Goal: Task Accomplishment & Management: Use online tool/utility

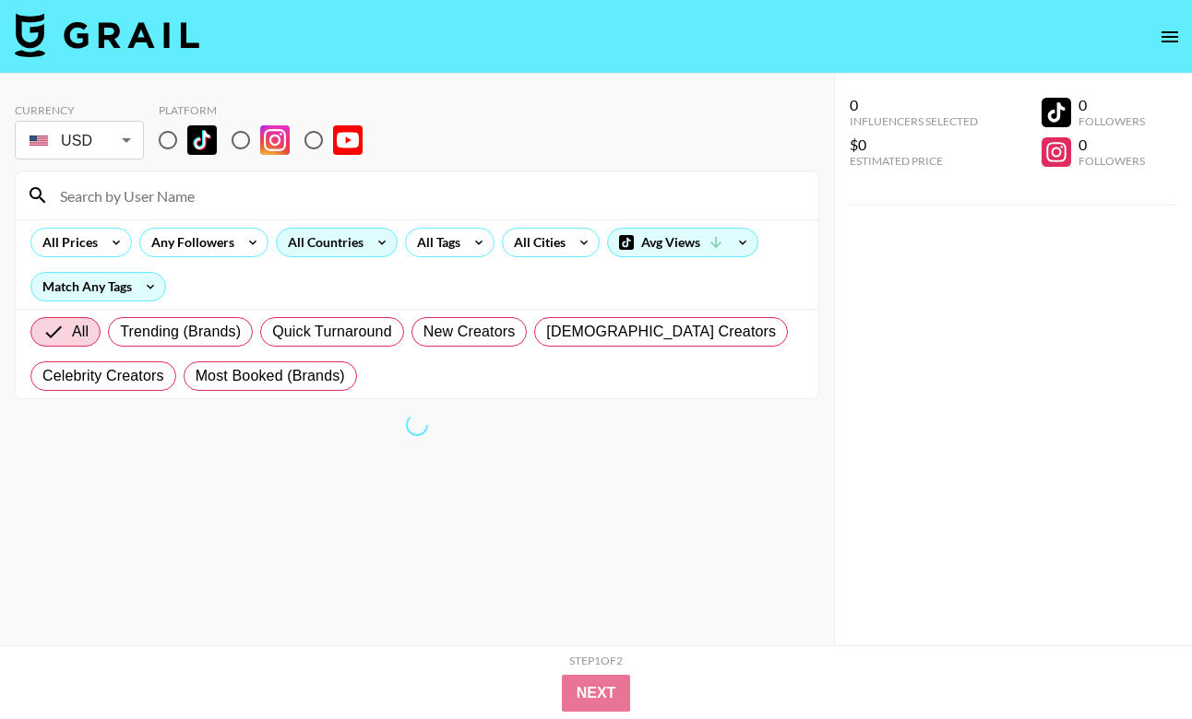
click at [329, 237] on div "All Countries" at bounding box center [322, 243] width 90 height 28
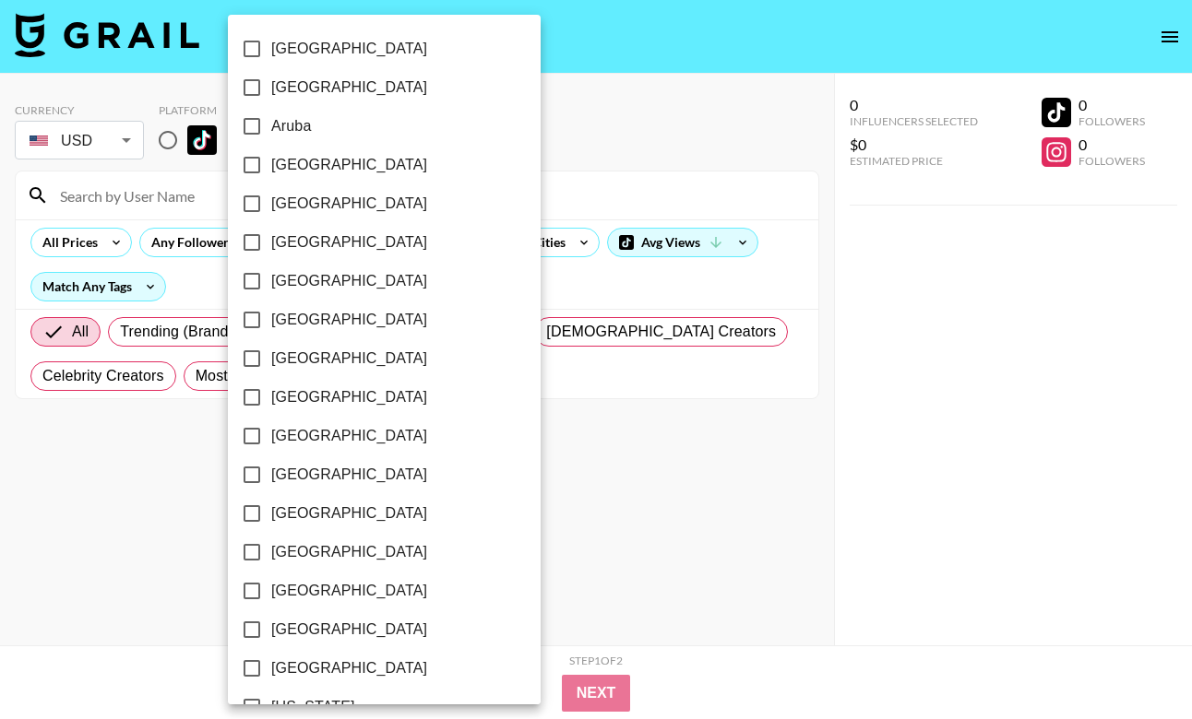
scroll to position [1431, 0]
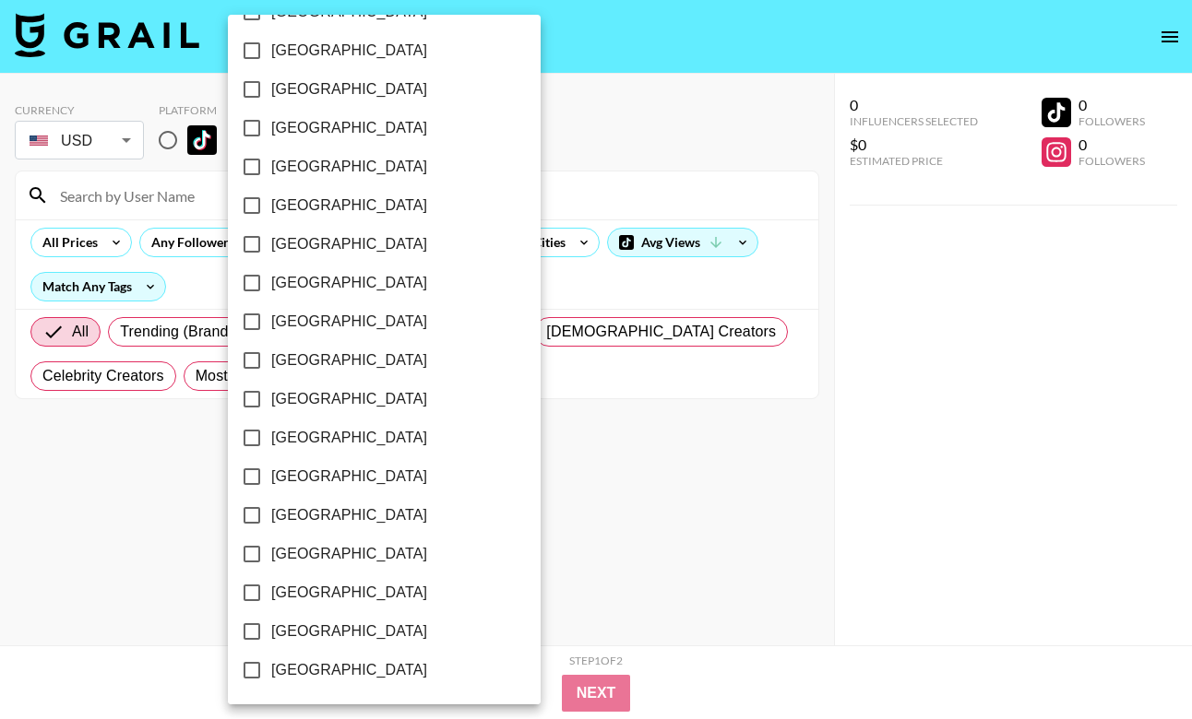
click at [303, 633] on span "[GEOGRAPHIC_DATA]" at bounding box center [349, 632] width 156 height 22
click at [271, 633] on input "[GEOGRAPHIC_DATA]" at bounding box center [251, 631] width 39 height 39
checkbox input "true"
click at [533, 255] on div at bounding box center [596, 359] width 1192 height 719
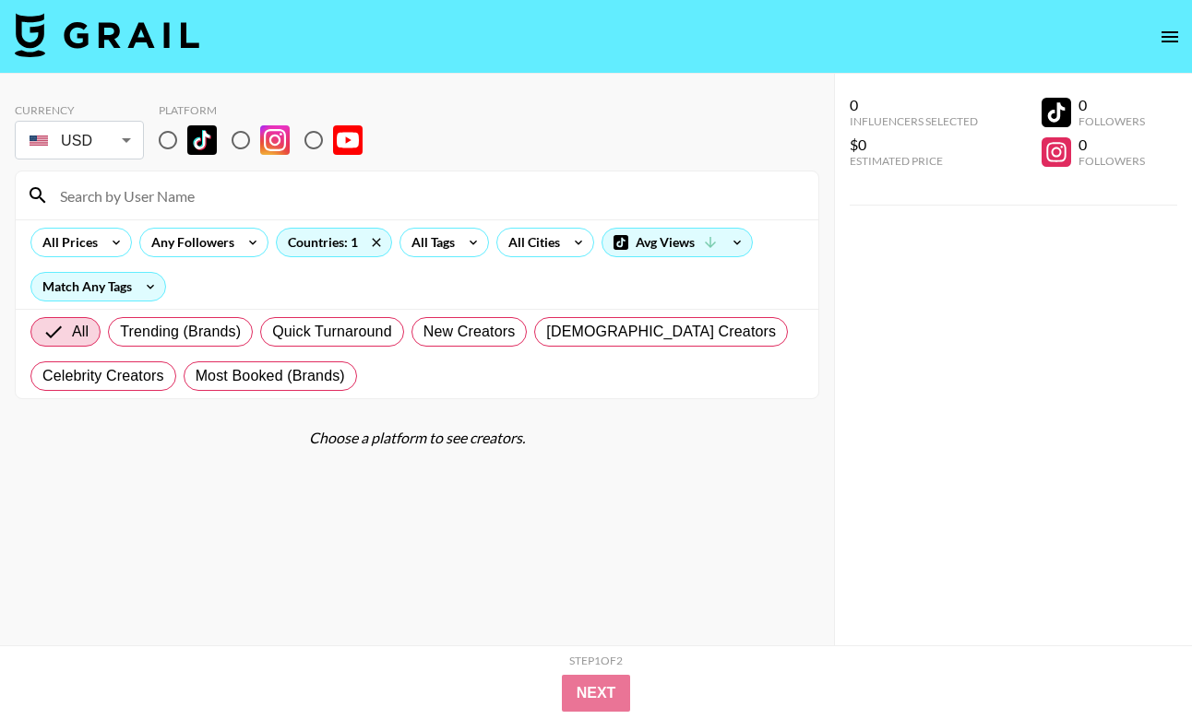
click at [533, 243] on div "All Cities" at bounding box center [530, 243] width 66 height 28
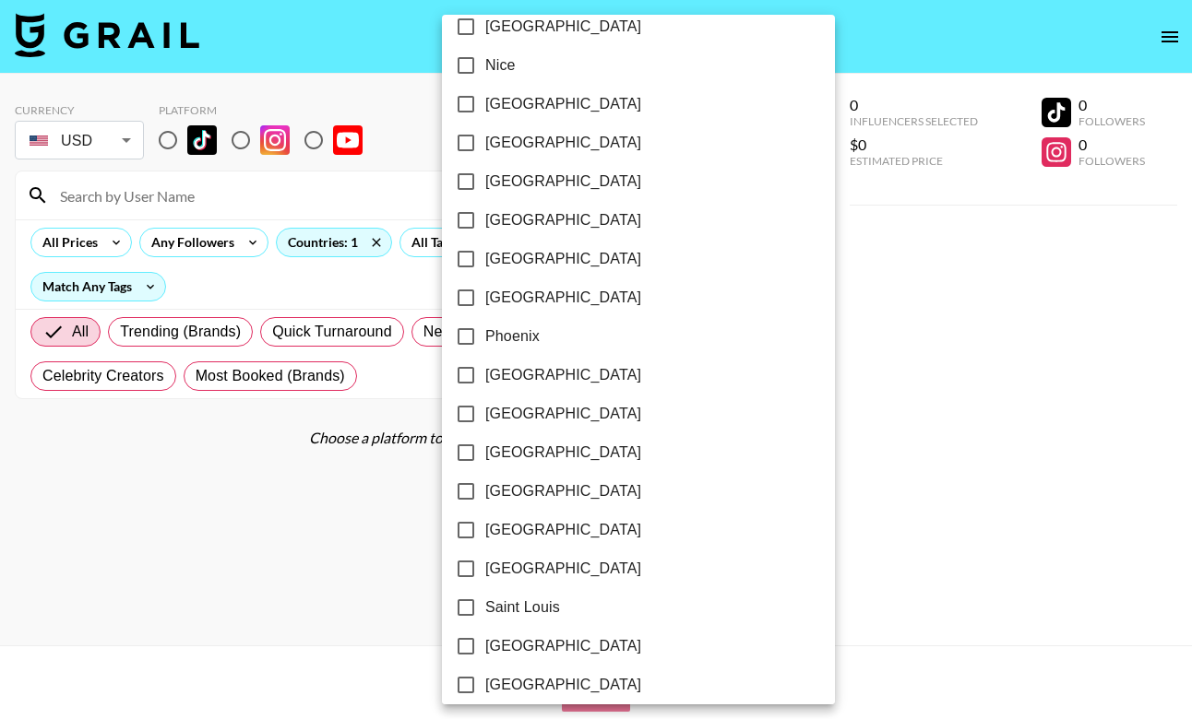
scroll to position [2031, 0]
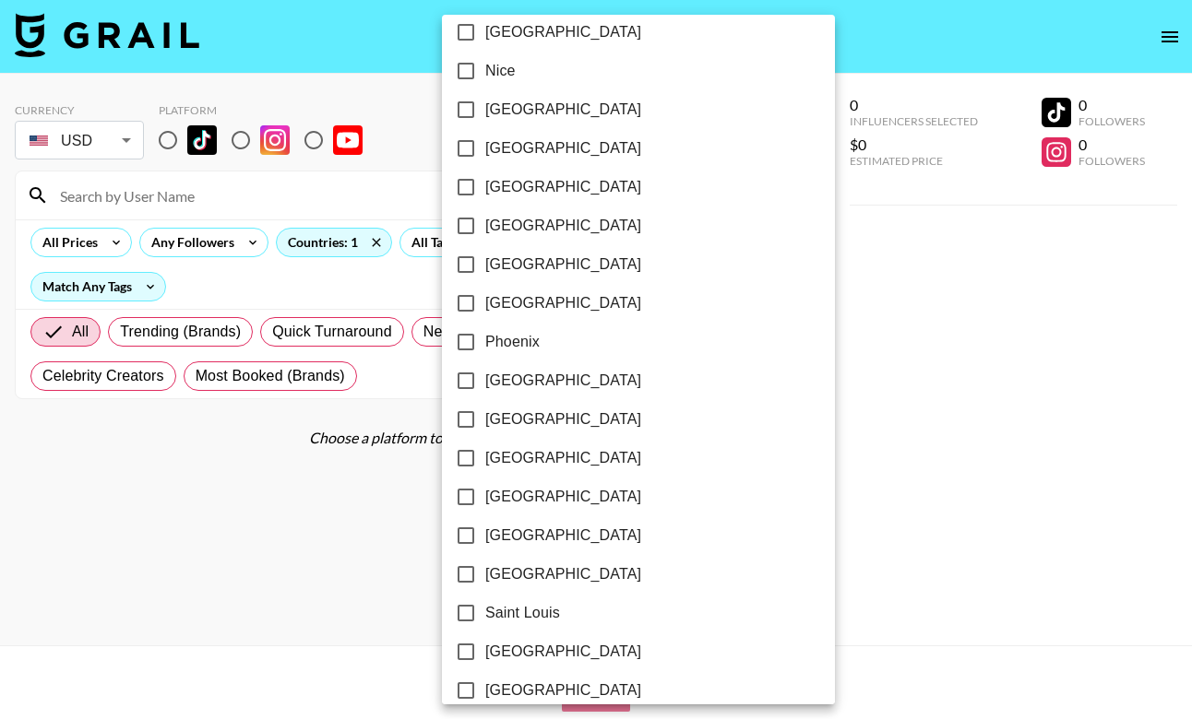
click at [529, 301] on span "[GEOGRAPHIC_DATA]" at bounding box center [563, 303] width 156 height 22
click at [485, 301] on input "[GEOGRAPHIC_DATA]" at bounding box center [465, 303] width 39 height 39
checkbox input "true"
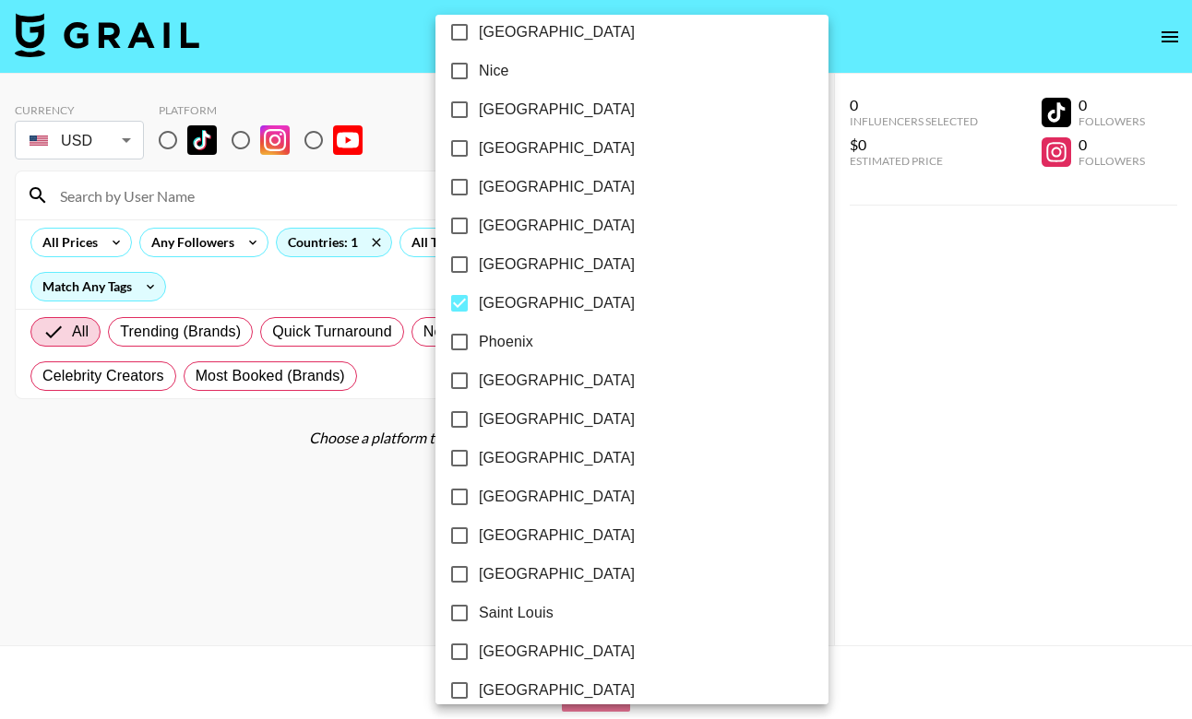
click at [725, 292] on div at bounding box center [596, 359] width 1192 height 719
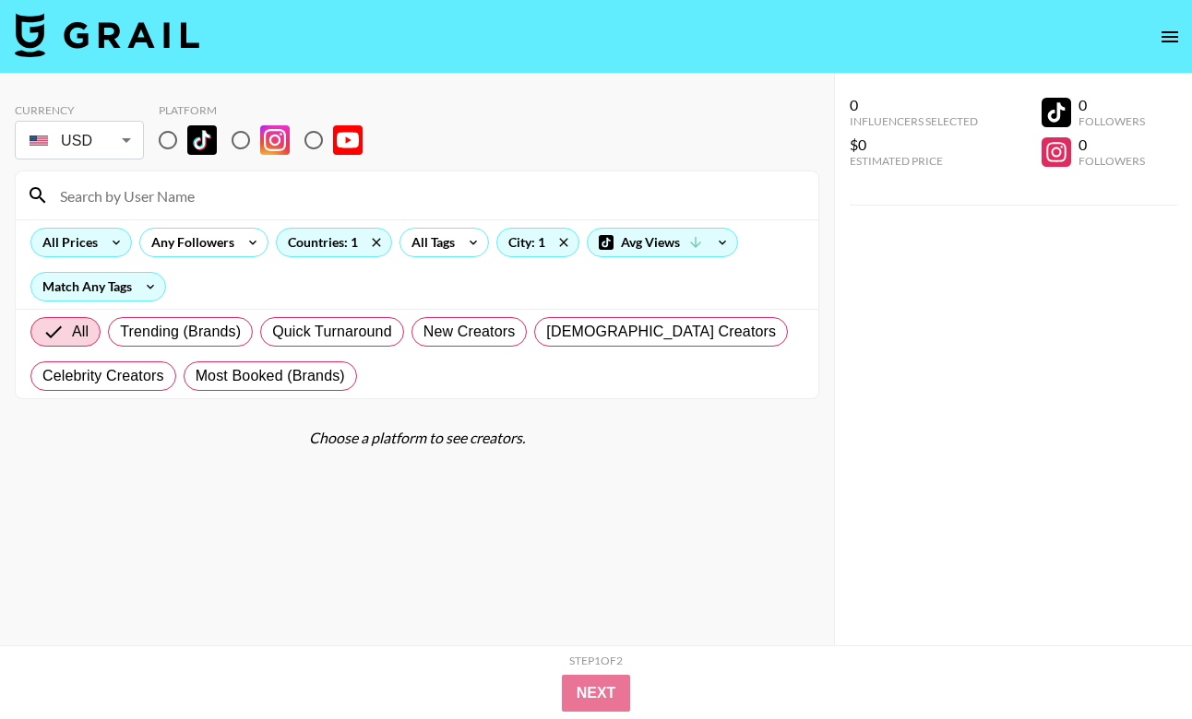
click at [105, 244] on icon at bounding box center [116, 243] width 30 height 28
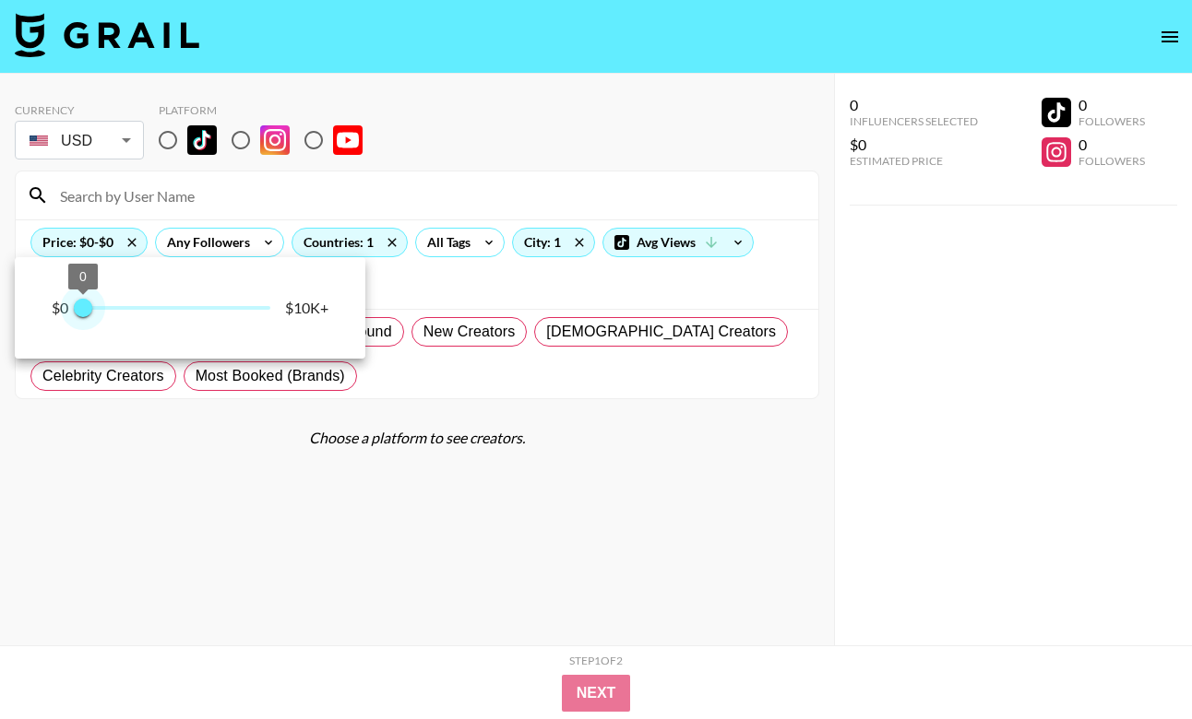
drag, startPoint x: 259, startPoint y: 313, endPoint x: 4, endPoint y: 310, distance: 255.5
click at [4, 310] on div "$0 0 0 $10K+" at bounding box center [596, 359] width 1192 height 719
type input "500"
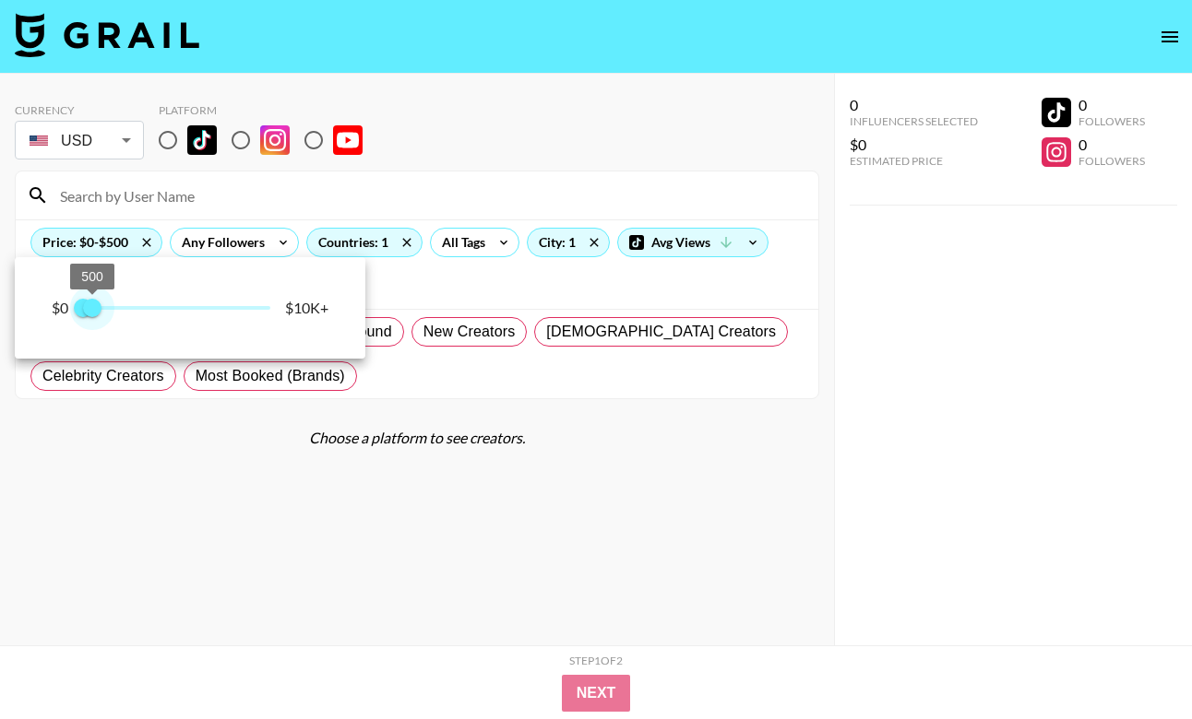
click at [92, 304] on span "500" at bounding box center [92, 308] width 18 height 18
click at [258, 176] on div at bounding box center [596, 359] width 1192 height 719
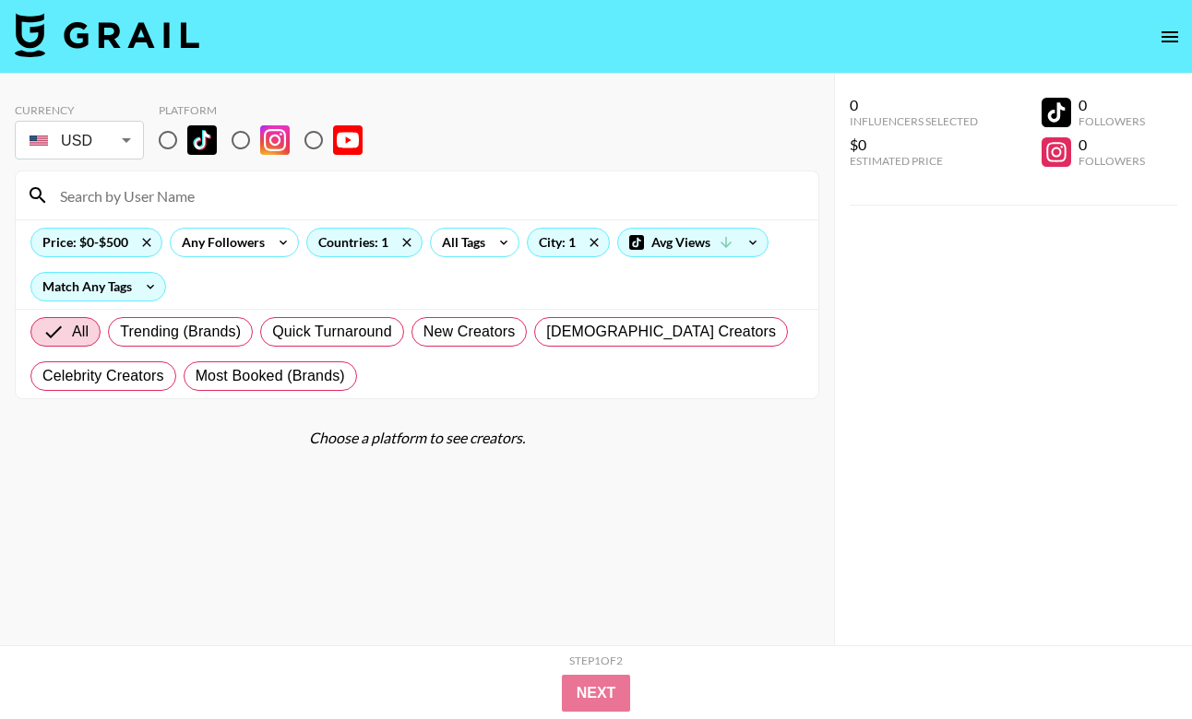
click at [89, 137] on body "Currency USD USD ​ Platform Price: $0-$500 Any Followers Countries: 1 All Tags …" at bounding box center [596, 396] width 1192 height 793
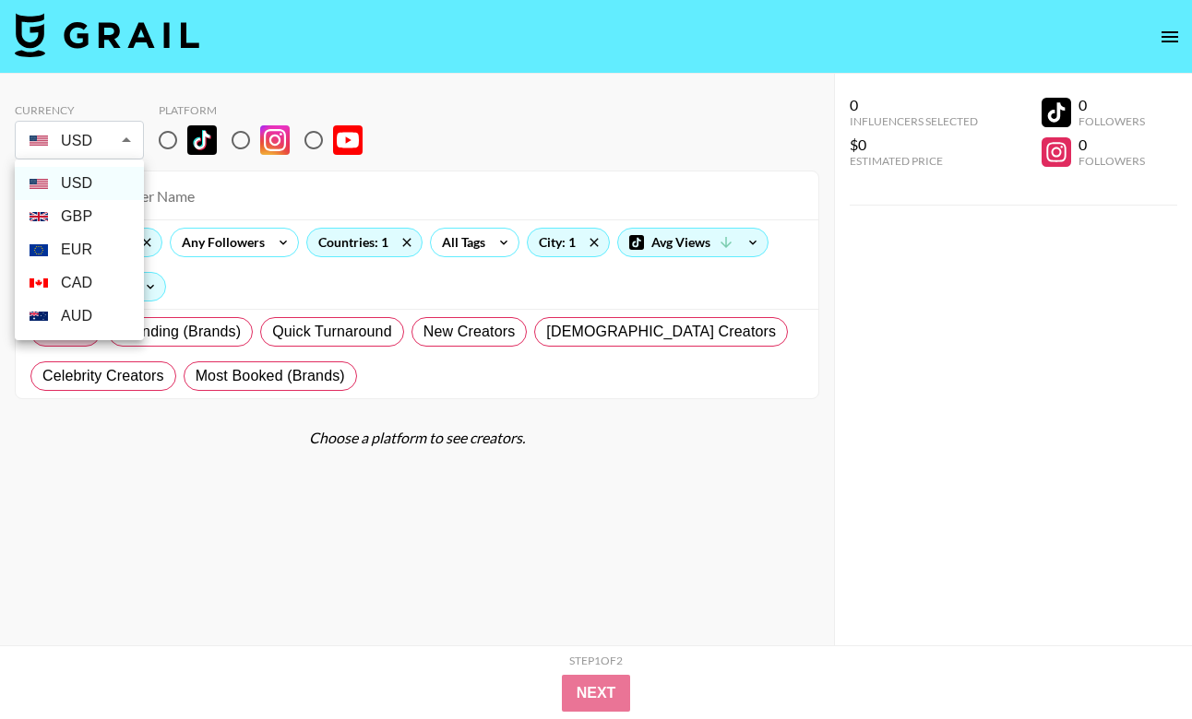
click at [166, 135] on div at bounding box center [596, 359] width 1192 height 719
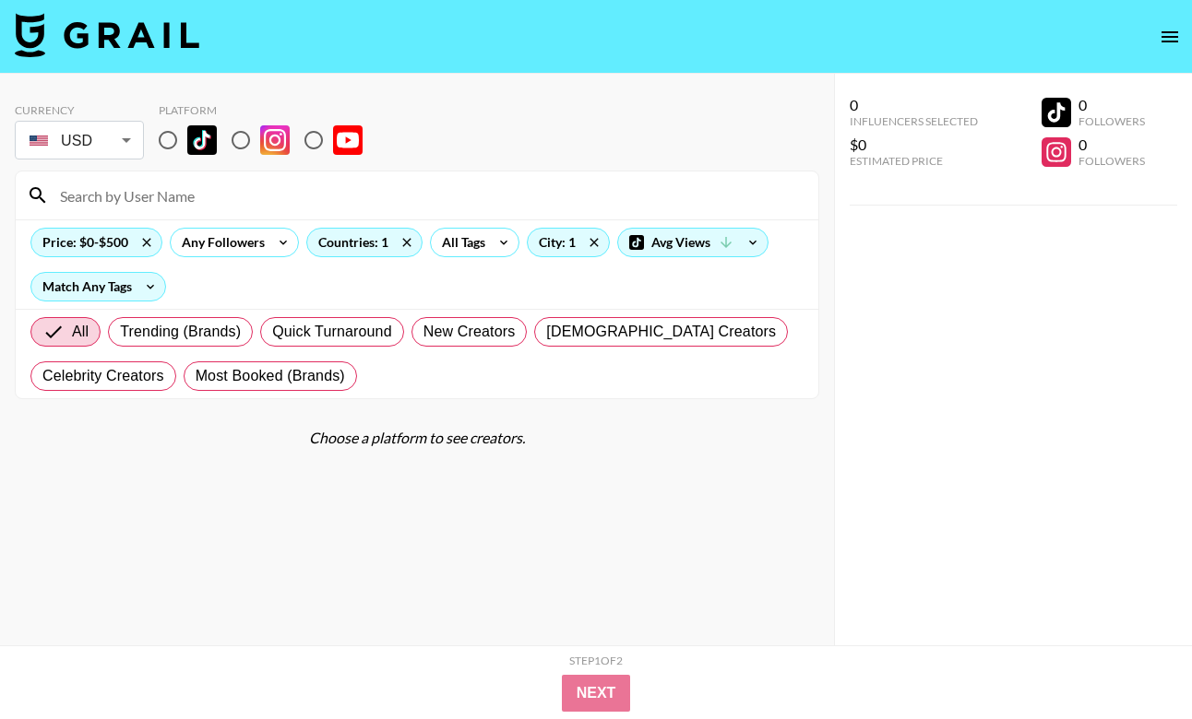
click at [170, 137] on input "radio" at bounding box center [167, 140] width 39 height 39
radio input "true"
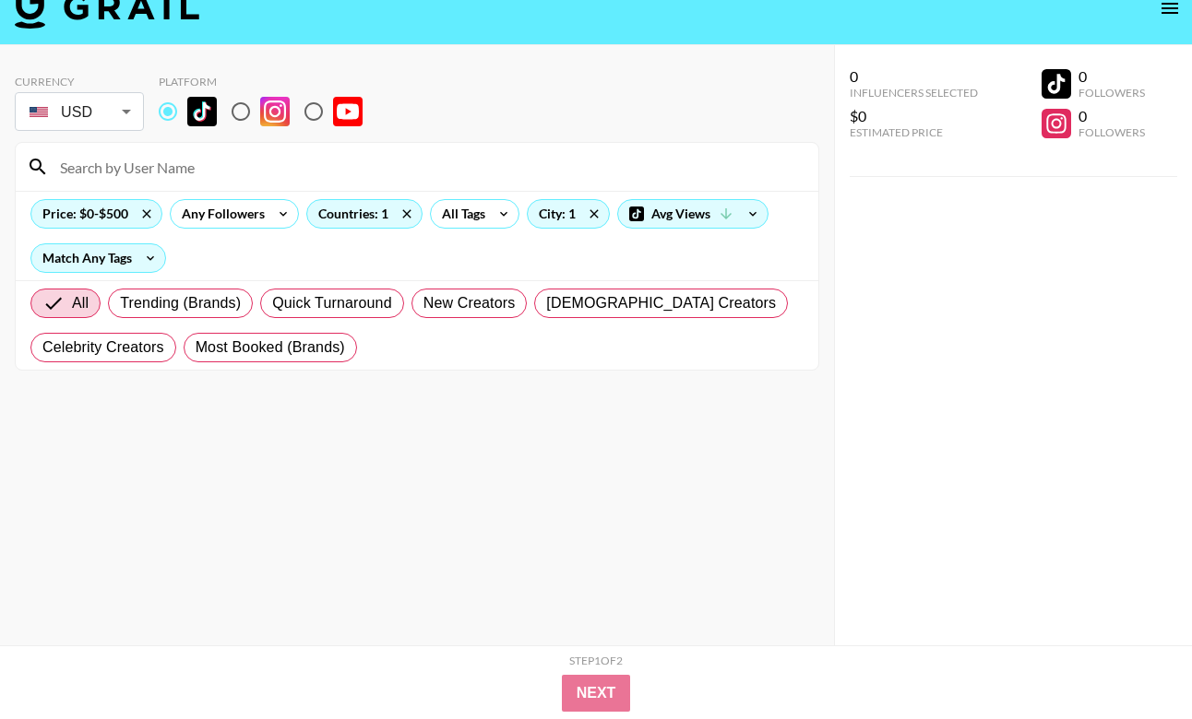
scroll to position [47, 0]
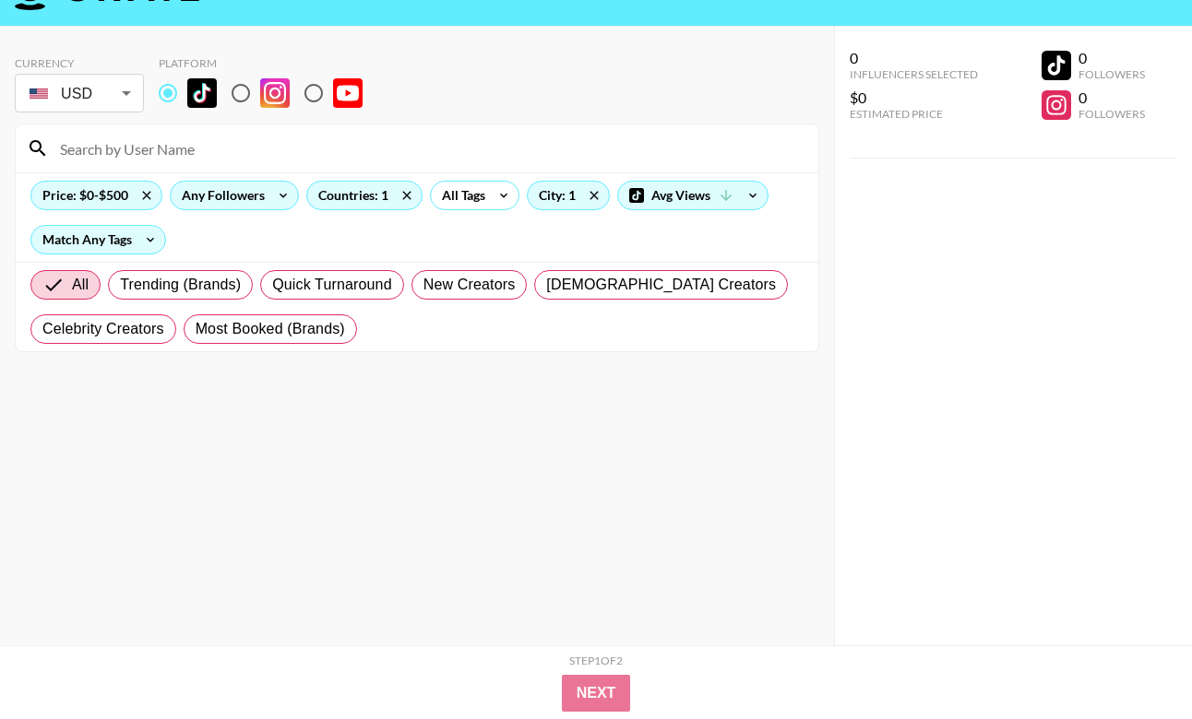
click at [230, 197] on div "Any Followers" at bounding box center [220, 196] width 98 height 28
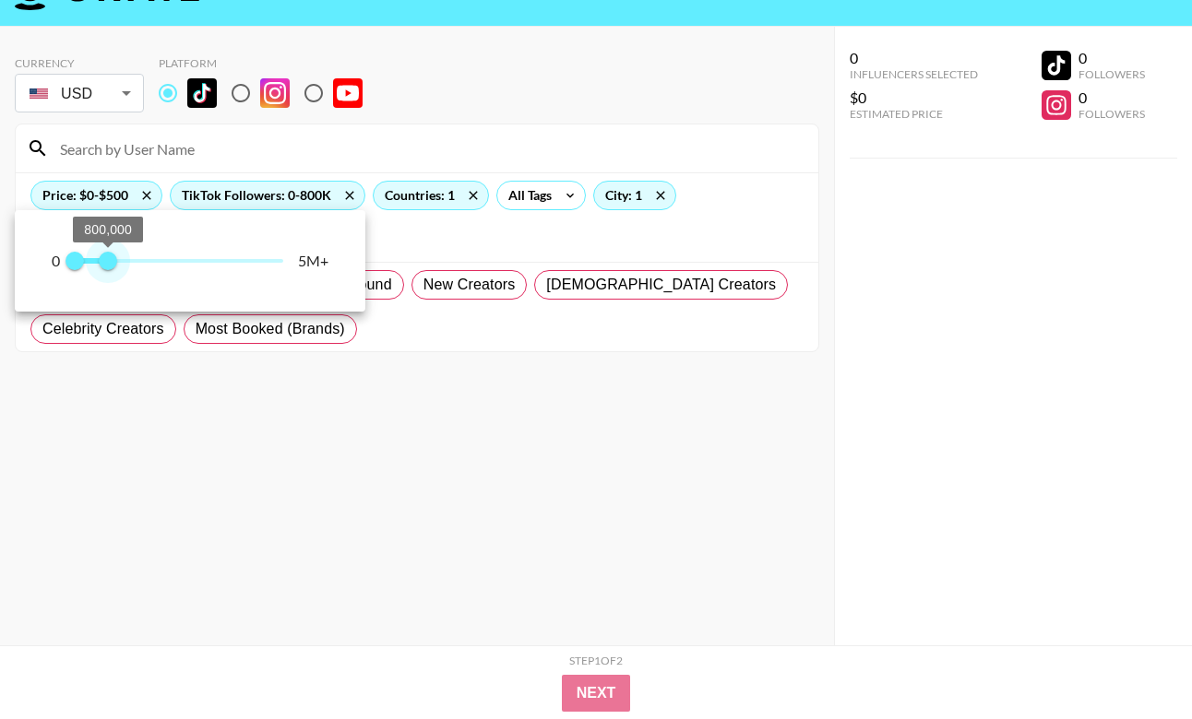
type input "300000"
drag, startPoint x: 299, startPoint y: 262, endPoint x: 86, endPoint y: 272, distance: 213.3
click at [86, 270] on span "300,000" at bounding box center [87, 261] width 18 height 18
click at [551, 216] on div at bounding box center [596, 359] width 1192 height 719
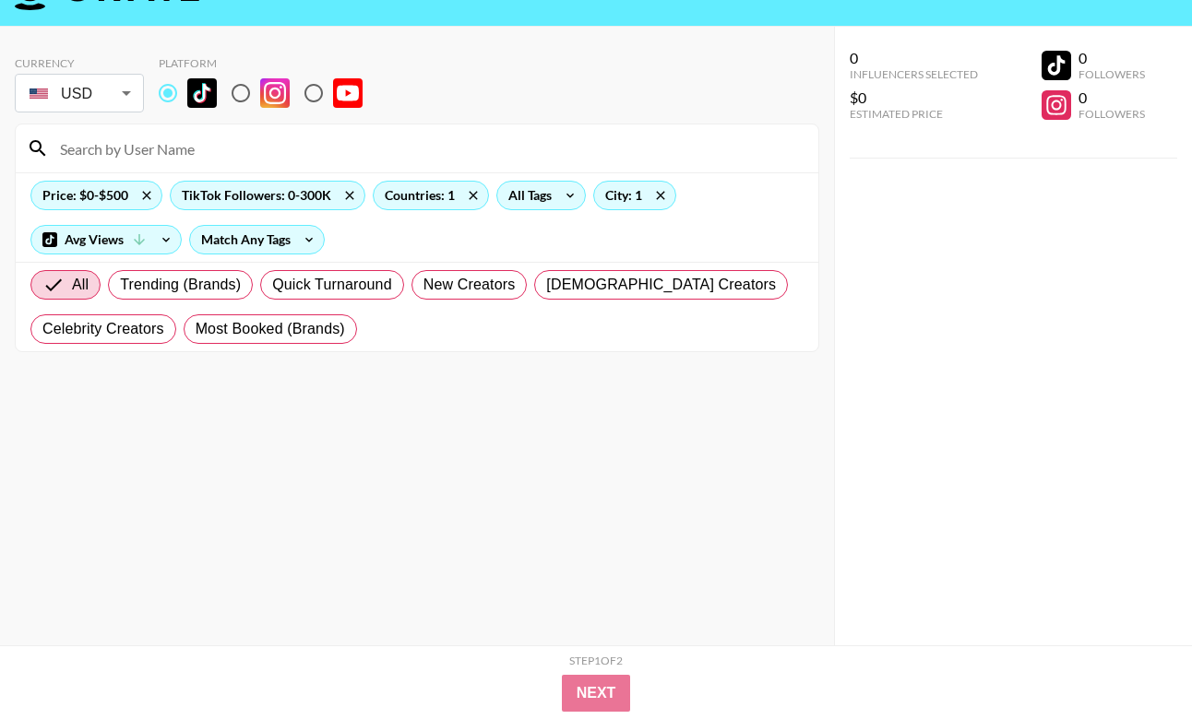
click at [535, 192] on div "All Tags" at bounding box center [526, 196] width 58 height 28
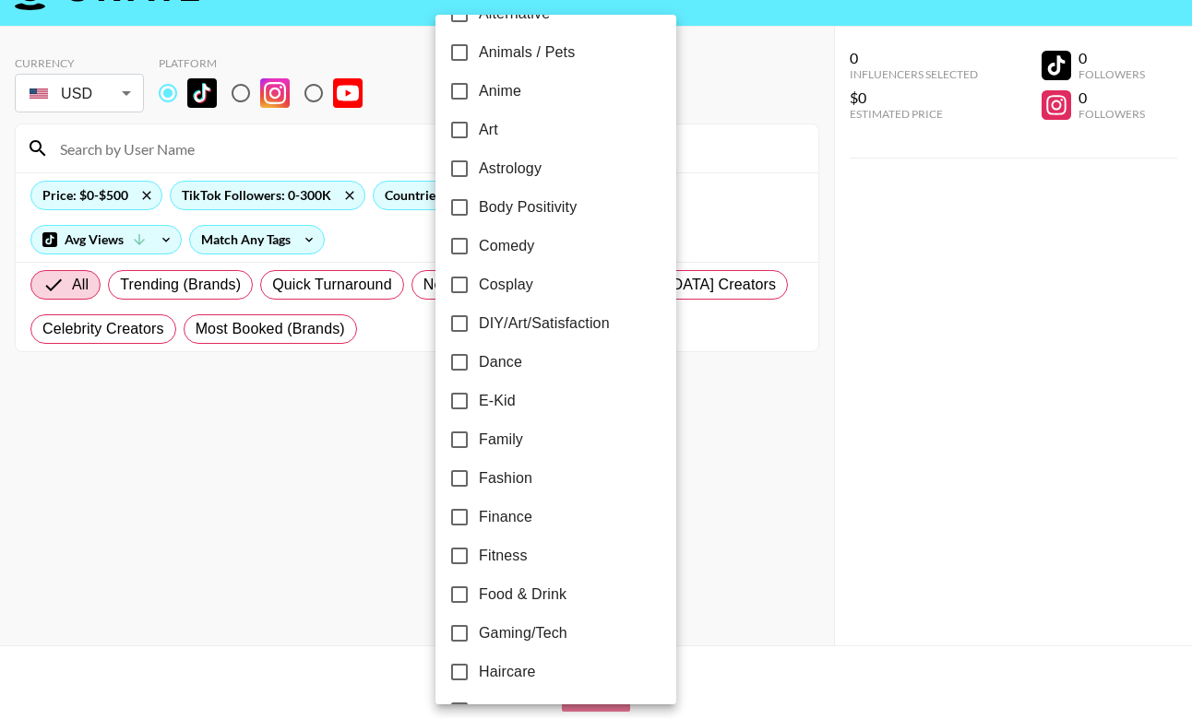
scroll to position [163, 0]
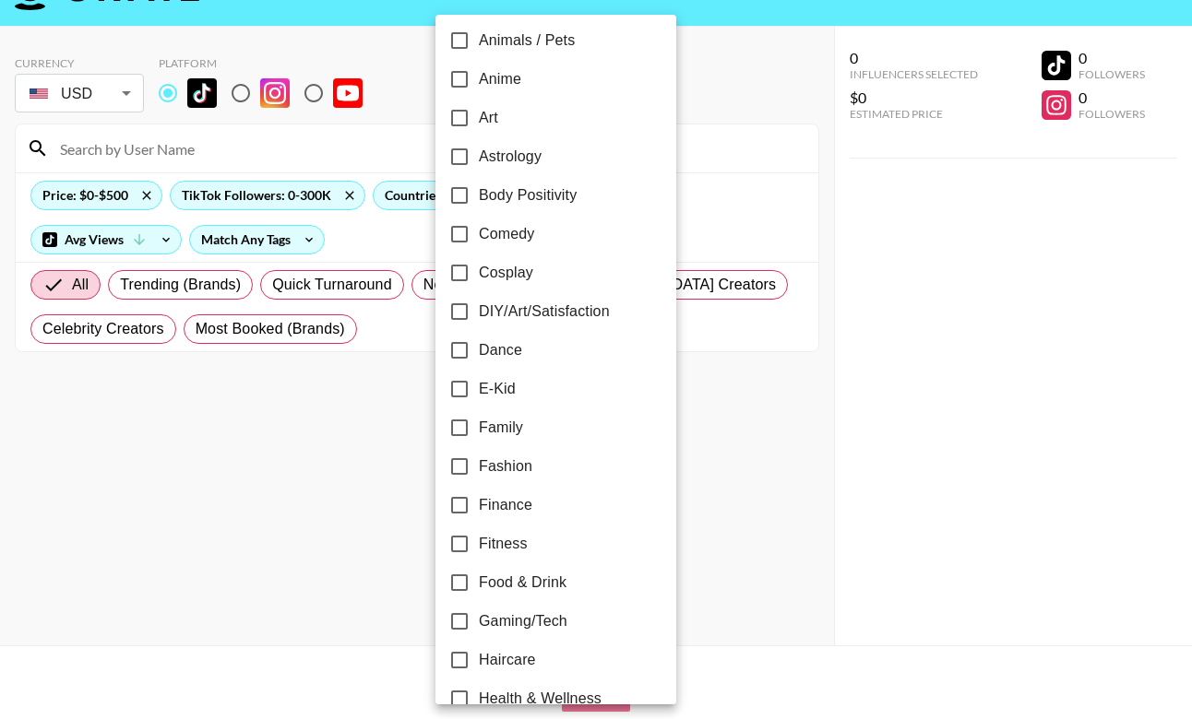
click at [489, 184] on span "Body Positivity" at bounding box center [528, 195] width 98 height 22
click at [479, 184] on input "Body Positivity" at bounding box center [459, 195] width 39 height 39
checkbox input "true"
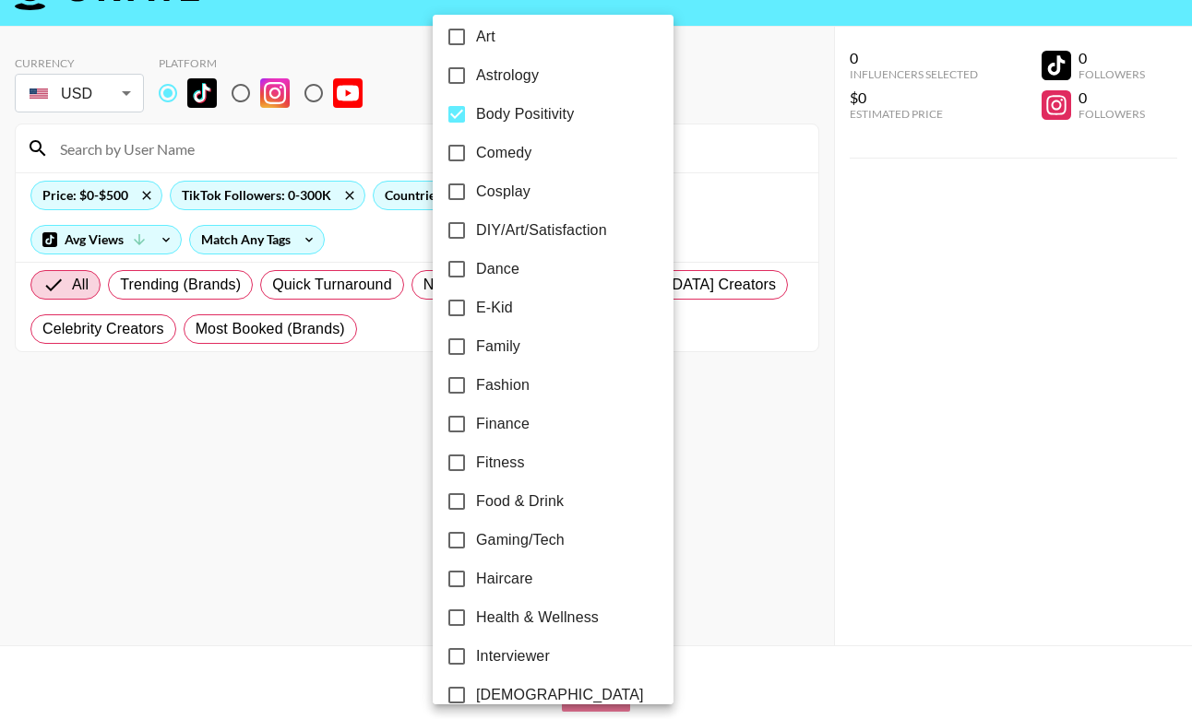
click at [469, 380] on input "Fashion" at bounding box center [456, 385] width 39 height 39
checkbox input "true"
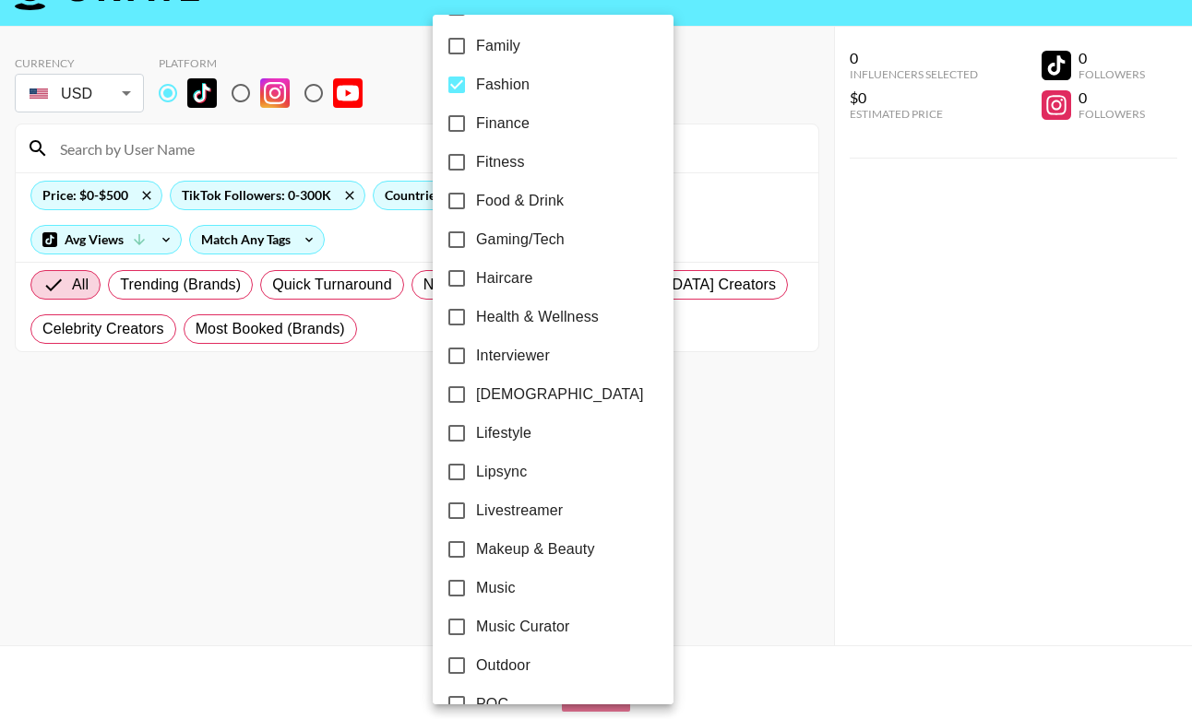
scroll to position [561, 0]
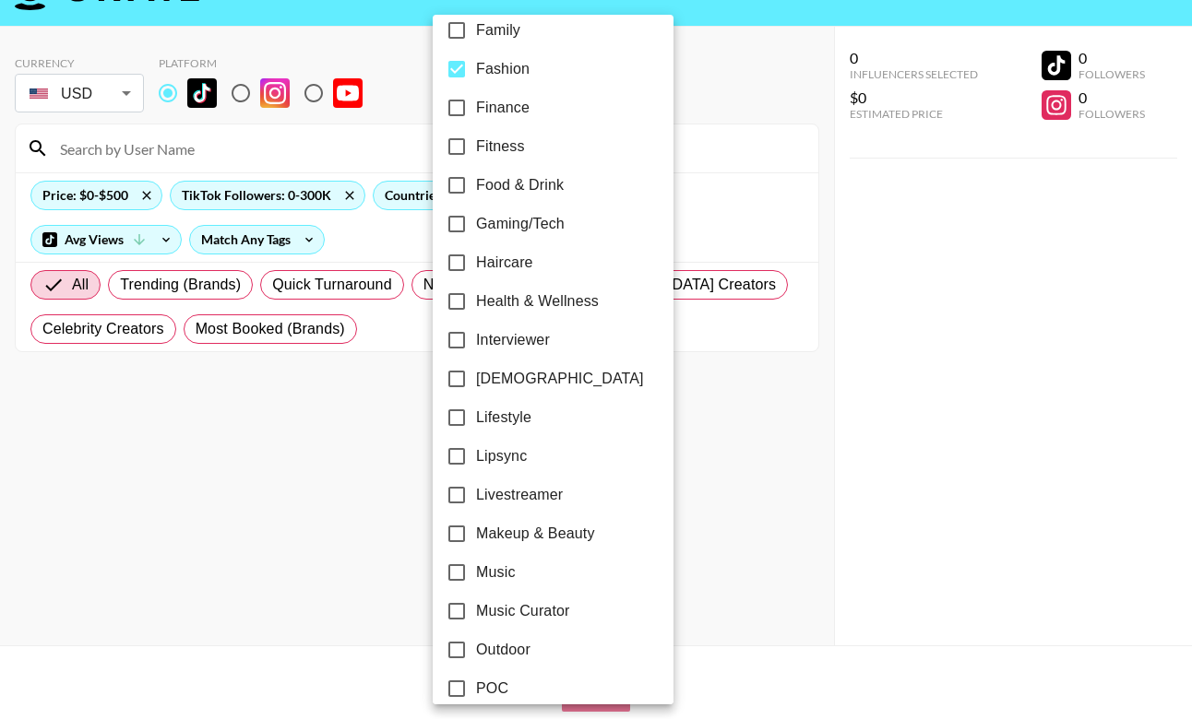
click at [506, 300] on span "Health & Wellness" at bounding box center [537, 302] width 123 height 22
click at [476, 300] on input "Health & Wellness" at bounding box center [456, 301] width 39 height 39
checkbox input "true"
click at [486, 407] on span "Lifestyle" at bounding box center [503, 418] width 55 height 22
click at [476, 407] on input "Lifestyle" at bounding box center [456, 417] width 39 height 39
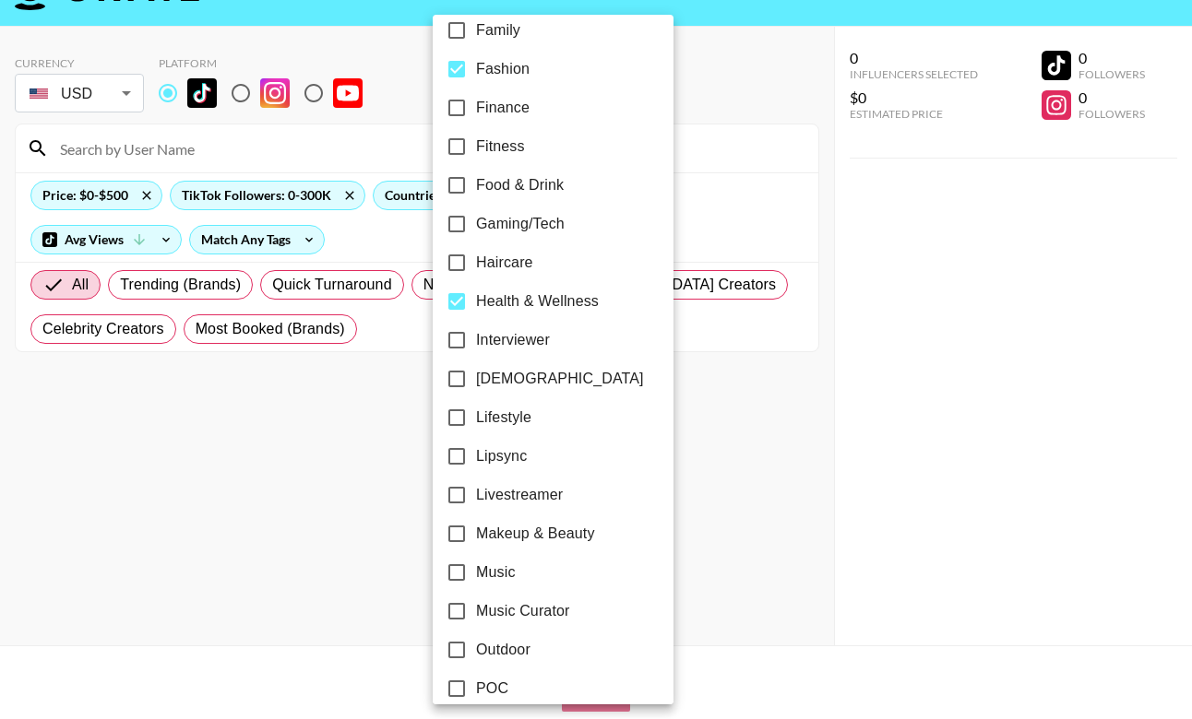
checkbox input "true"
click at [486, 527] on span "Makeup & Beauty" at bounding box center [535, 534] width 119 height 22
click at [476, 527] on input "Makeup & Beauty" at bounding box center [456, 534] width 39 height 39
checkbox input "true"
click at [612, 489] on div "24h Acting Aesthetic Alternative Animals / Pets Anime Art Astrology Body Positi…" at bounding box center [553, 321] width 241 height 1734
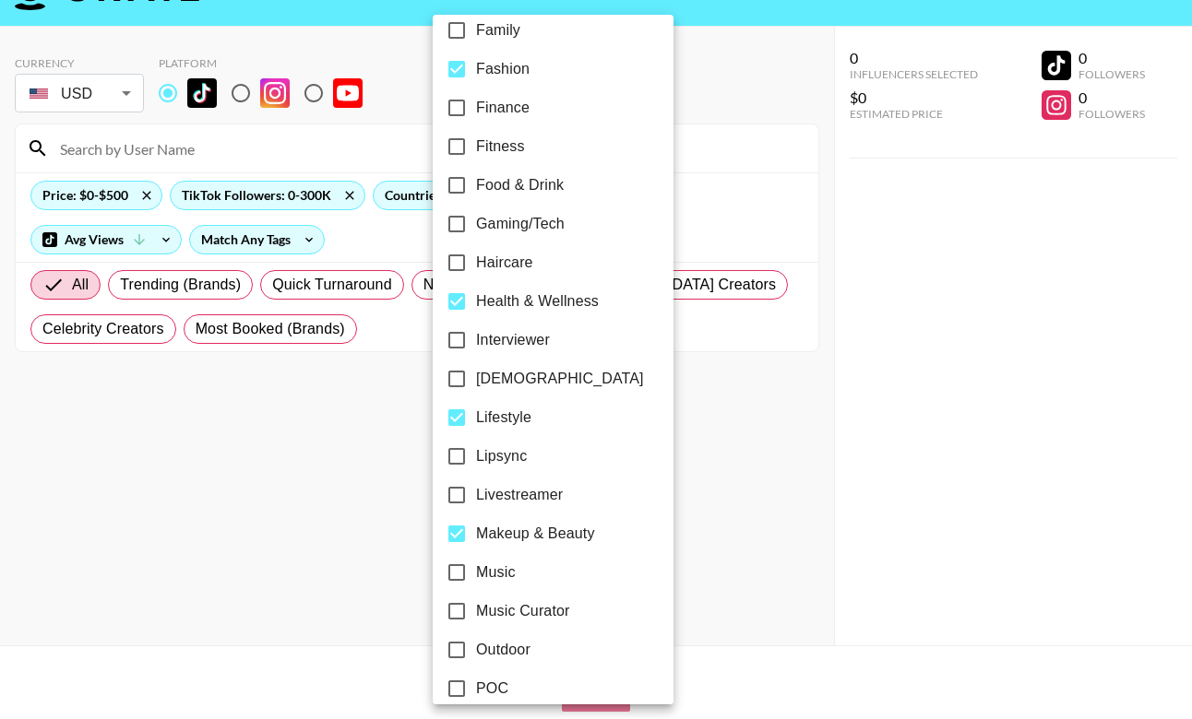
click at [695, 486] on div at bounding box center [596, 359] width 1192 height 719
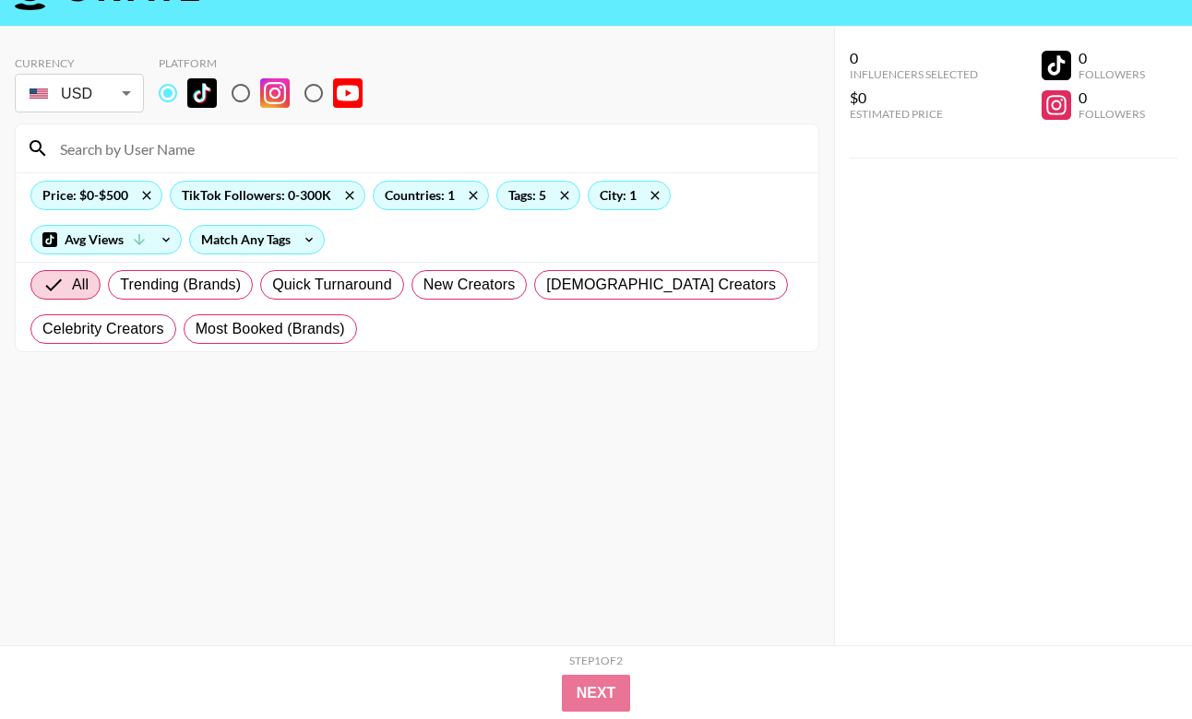
scroll to position [0, 0]
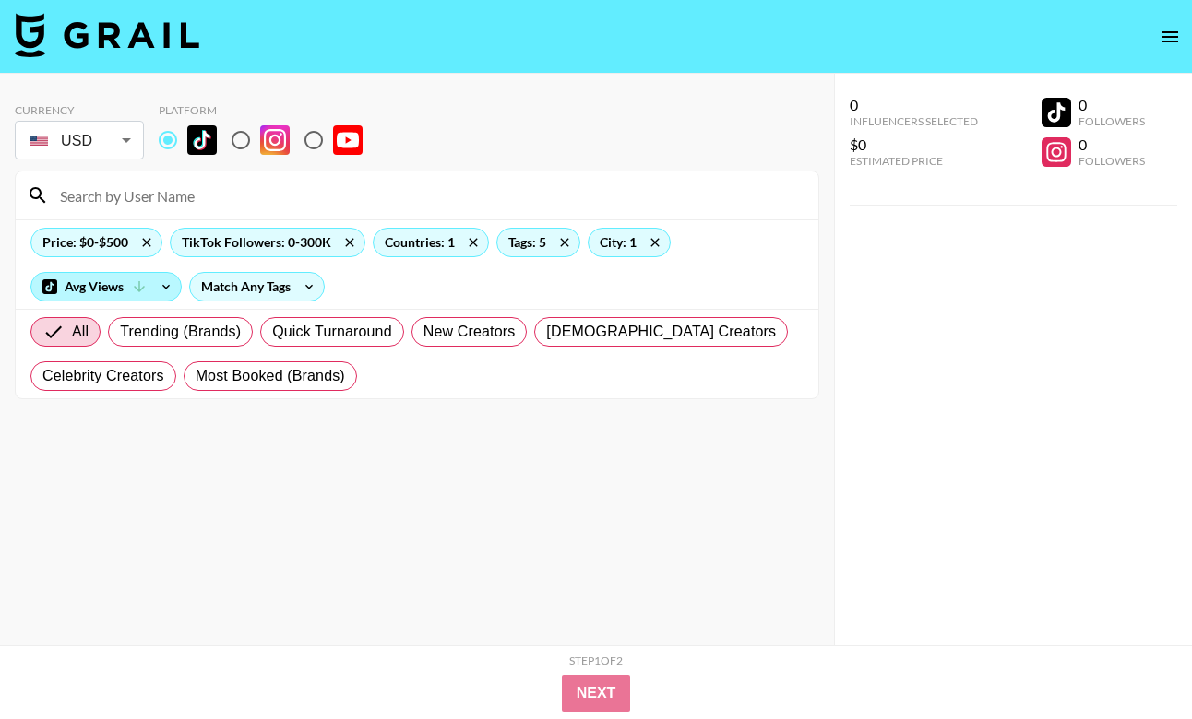
click at [132, 278] on div "Avg Views" at bounding box center [105, 287] width 149 height 28
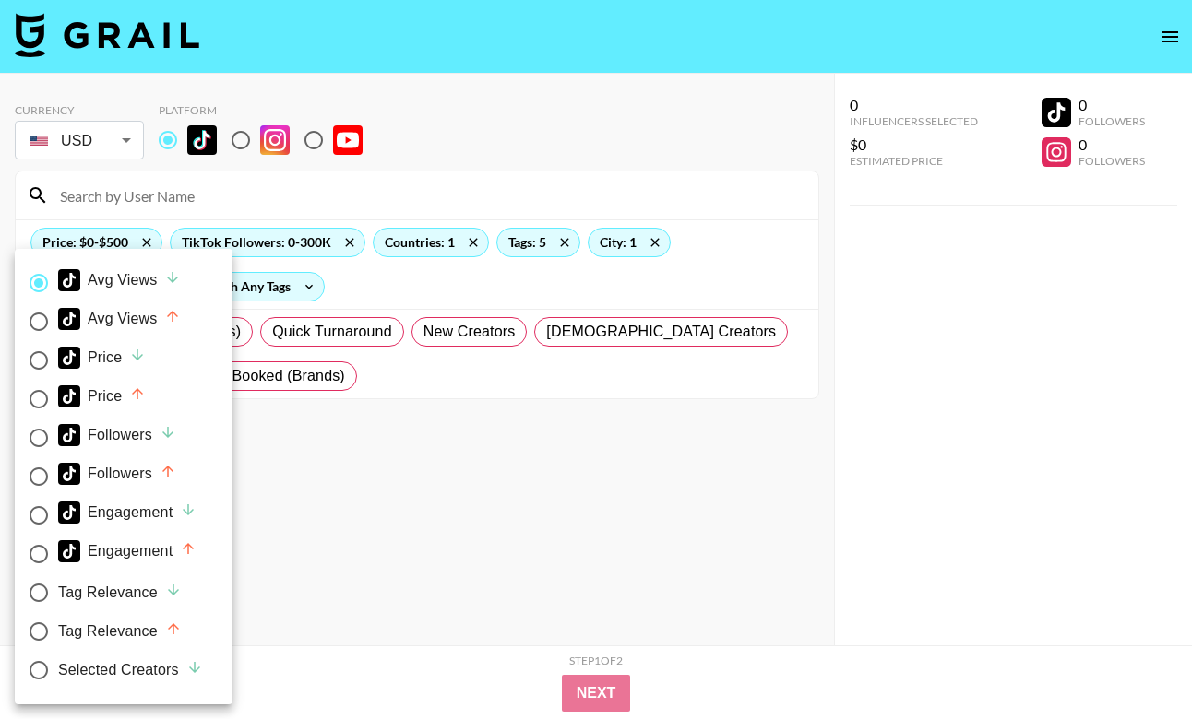
click at [42, 271] on input "Avg Views" at bounding box center [38, 283] width 39 height 39
click at [615, 521] on div at bounding box center [596, 359] width 1192 height 719
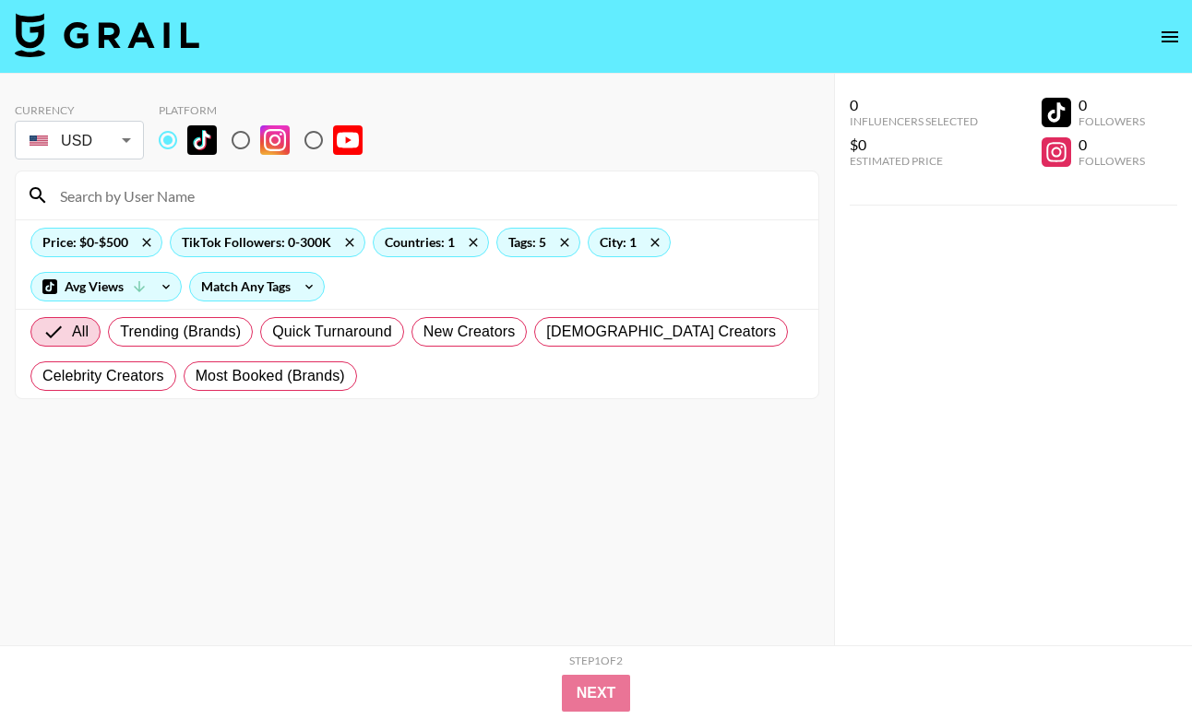
click at [264, 135] on img at bounding box center [275, 140] width 30 height 30
click at [260, 135] on input "radio" at bounding box center [240, 140] width 39 height 39
radio input "true"
click at [312, 136] on input "radio" at bounding box center [313, 140] width 39 height 39
radio input "true"
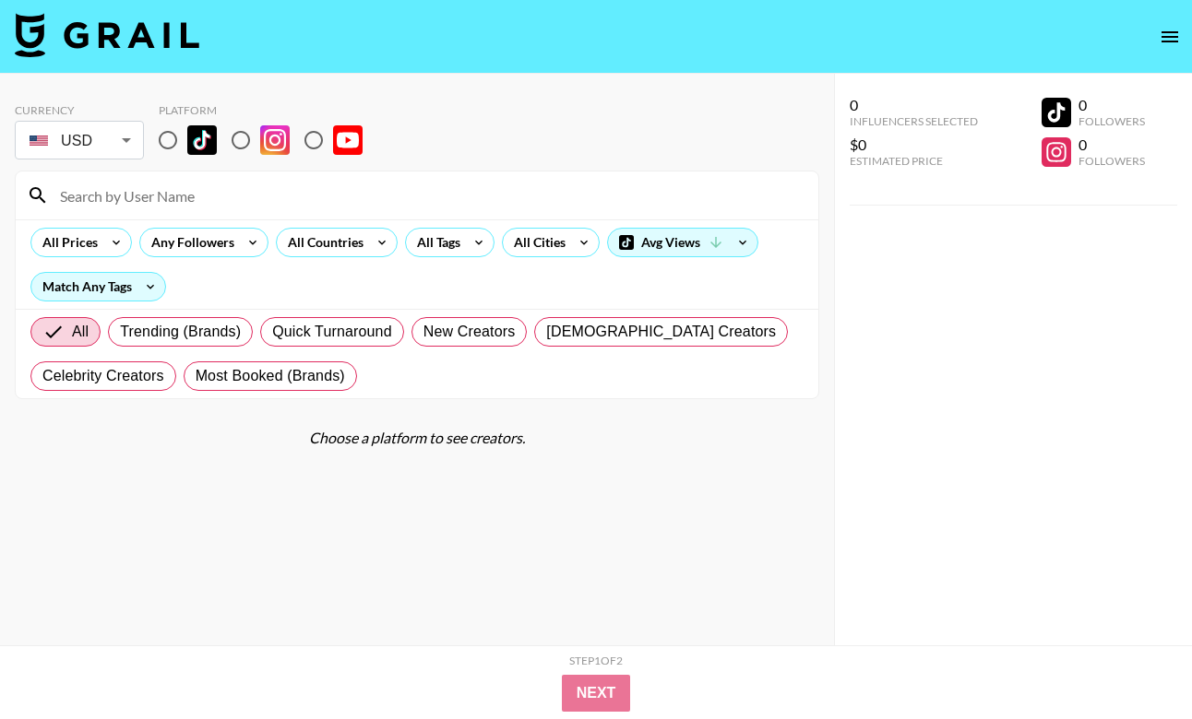
click at [238, 152] on input "radio" at bounding box center [240, 140] width 39 height 39
radio input "true"
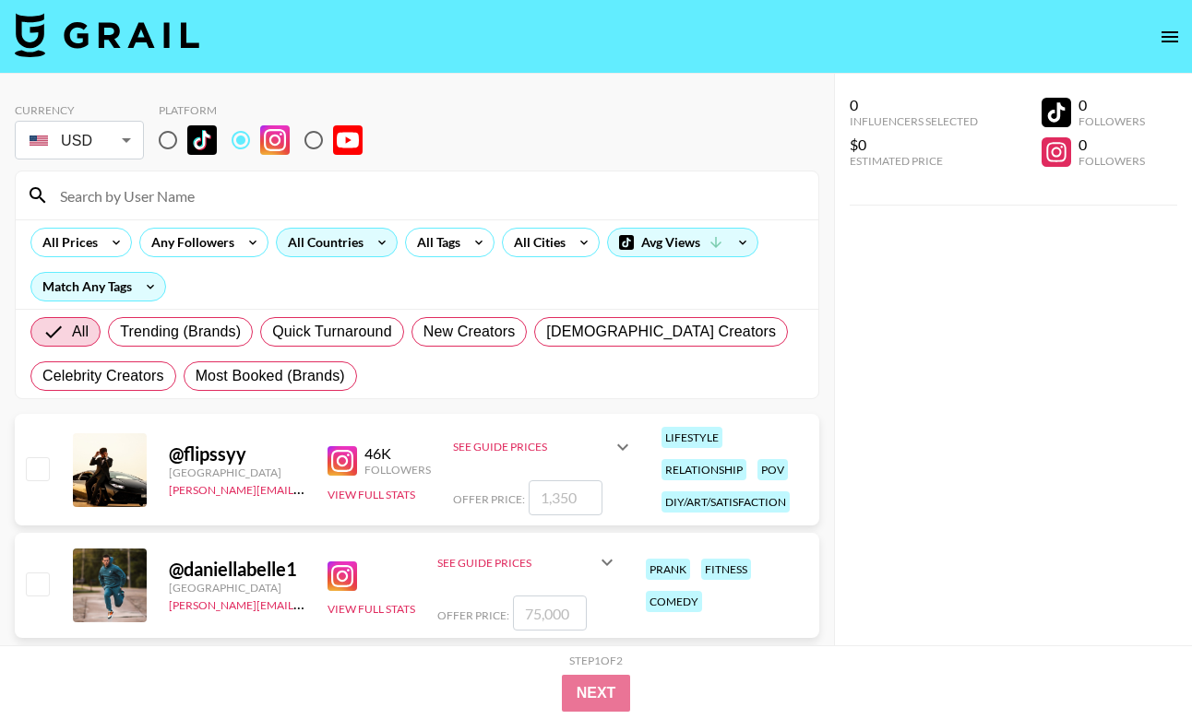
click at [373, 239] on icon at bounding box center [382, 243] width 30 height 28
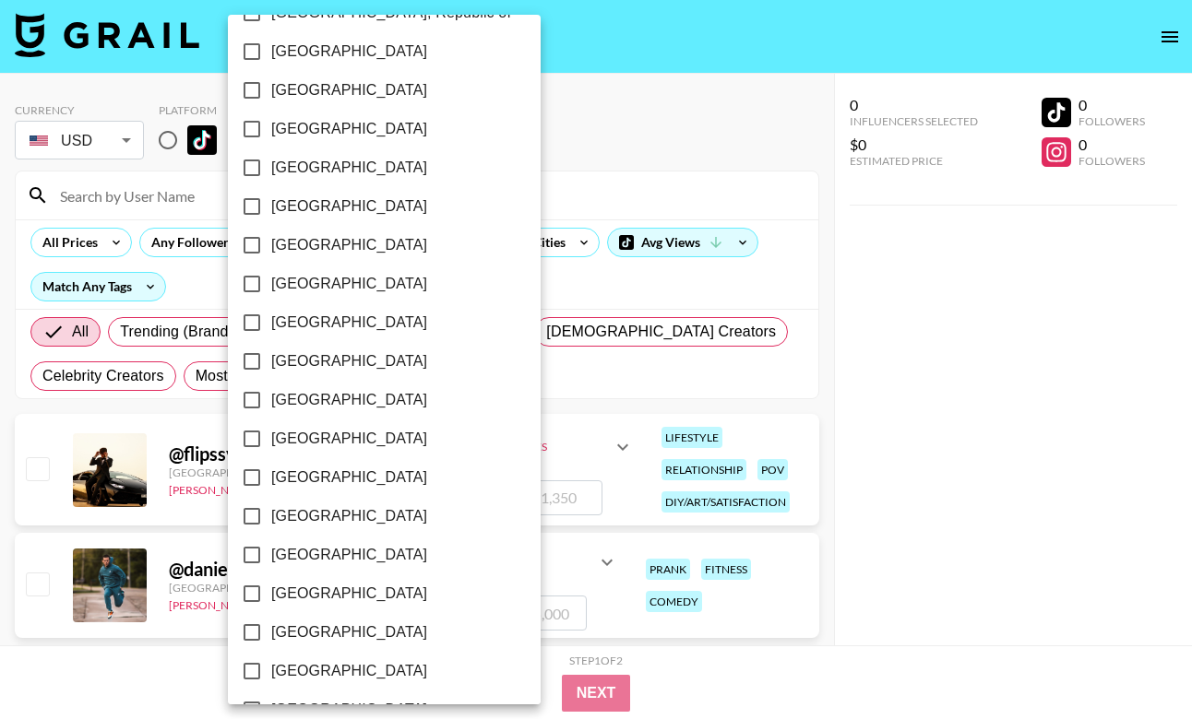
scroll to position [1431, 0]
click at [327, 633] on span "[GEOGRAPHIC_DATA]" at bounding box center [349, 632] width 156 height 22
click at [271, 633] on input "[GEOGRAPHIC_DATA]" at bounding box center [251, 631] width 39 height 39
checkbox input "true"
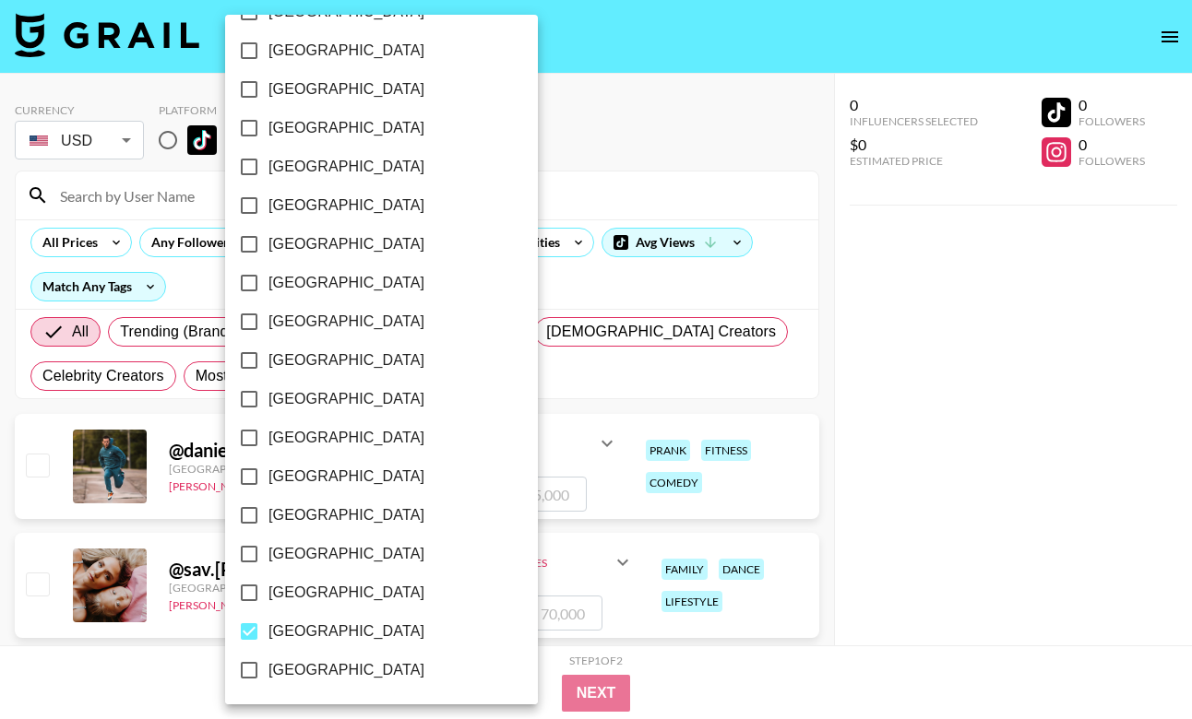
click at [457, 255] on div at bounding box center [596, 359] width 1192 height 719
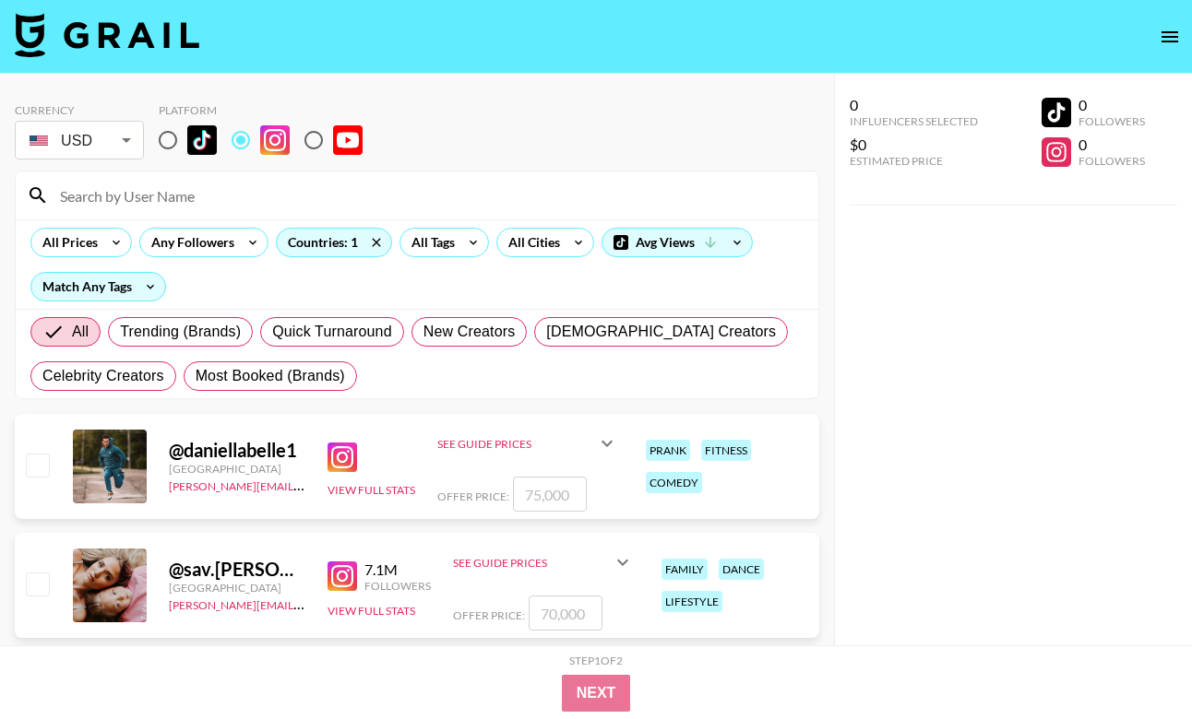
click at [449, 244] on div "All Tags" at bounding box center [429, 243] width 58 height 28
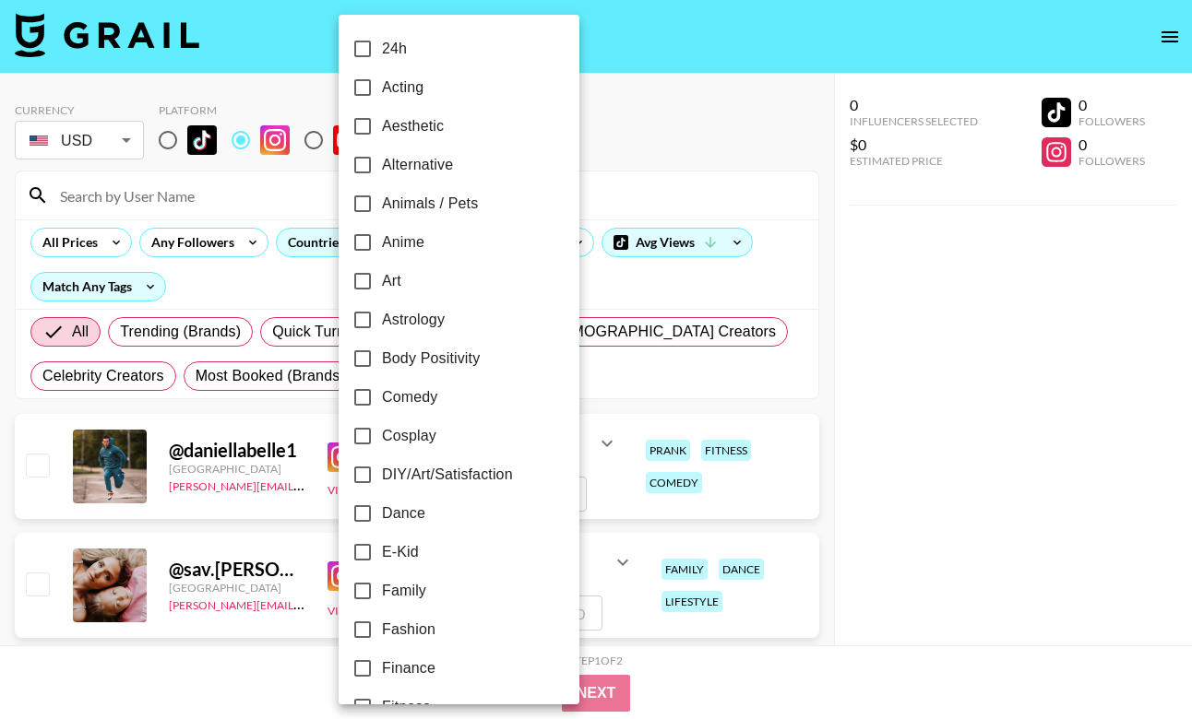
click at [558, 230] on div at bounding box center [596, 359] width 1192 height 719
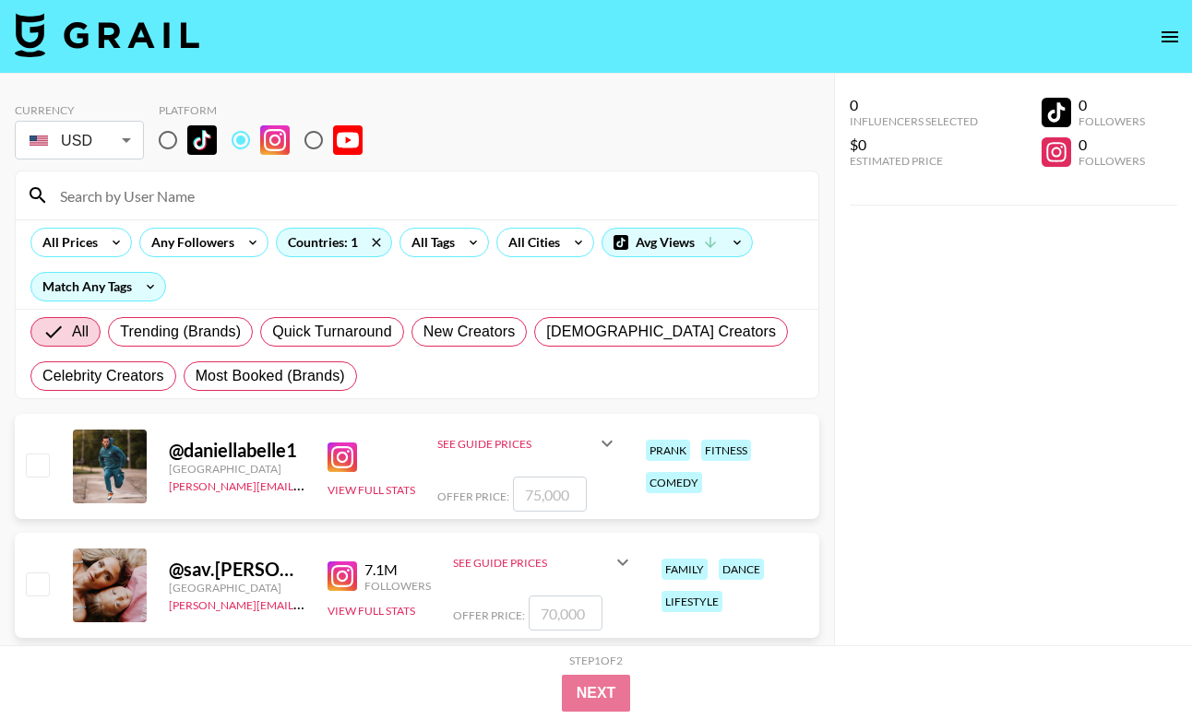
click at [560, 241] on div "All Cities" at bounding box center [530, 243] width 66 height 28
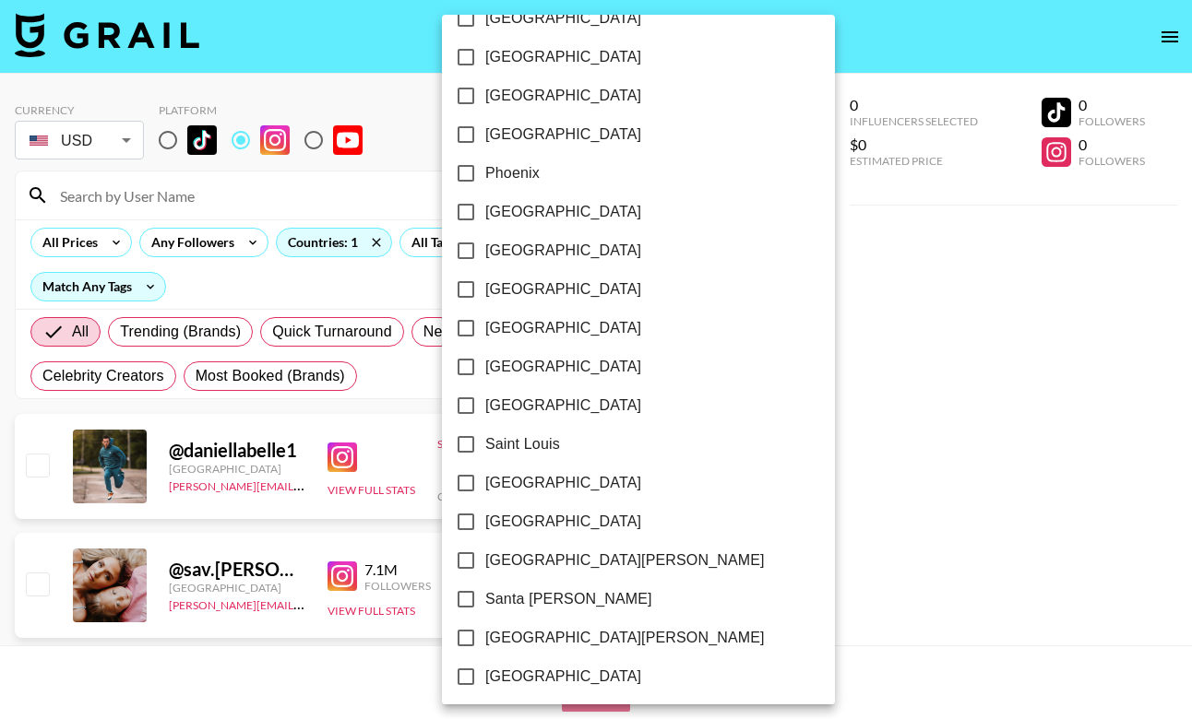
scroll to position [2195, 0]
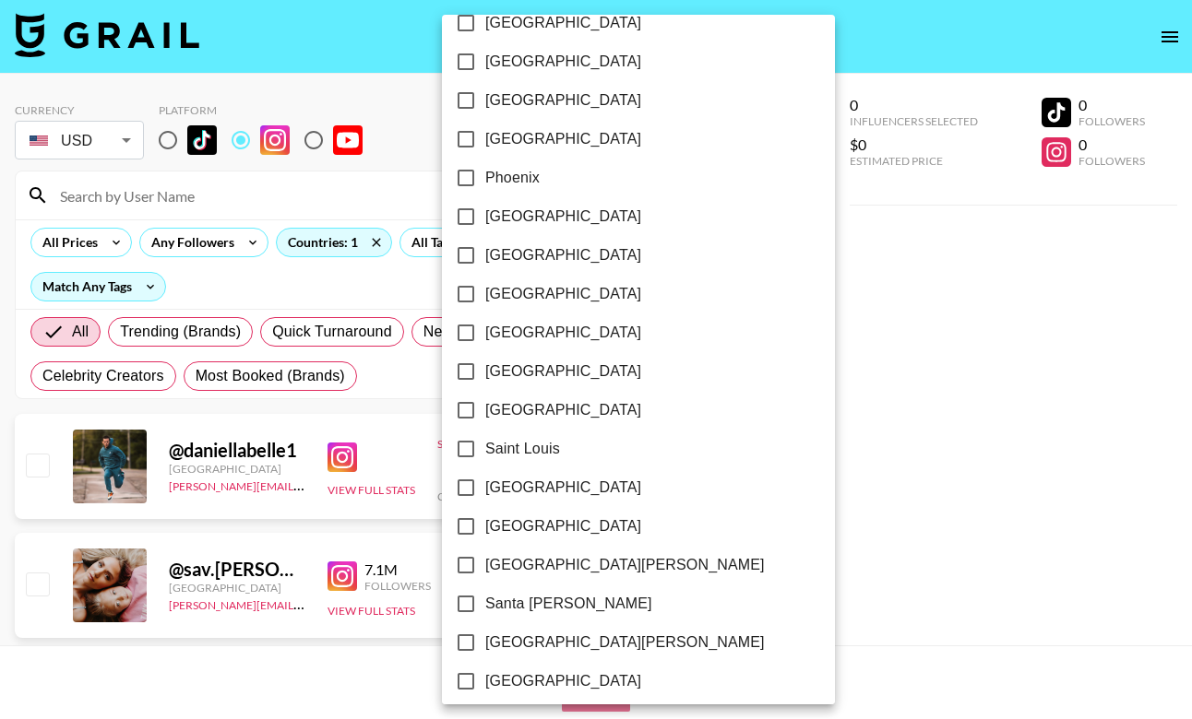
click at [533, 131] on span "[GEOGRAPHIC_DATA]" at bounding box center [563, 139] width 156 height 22
click at [485, 131] on input "[GEOGRAPHIC_DATA]" at bounding box center [465, 139] width 39 height 39
checkbox input "true"
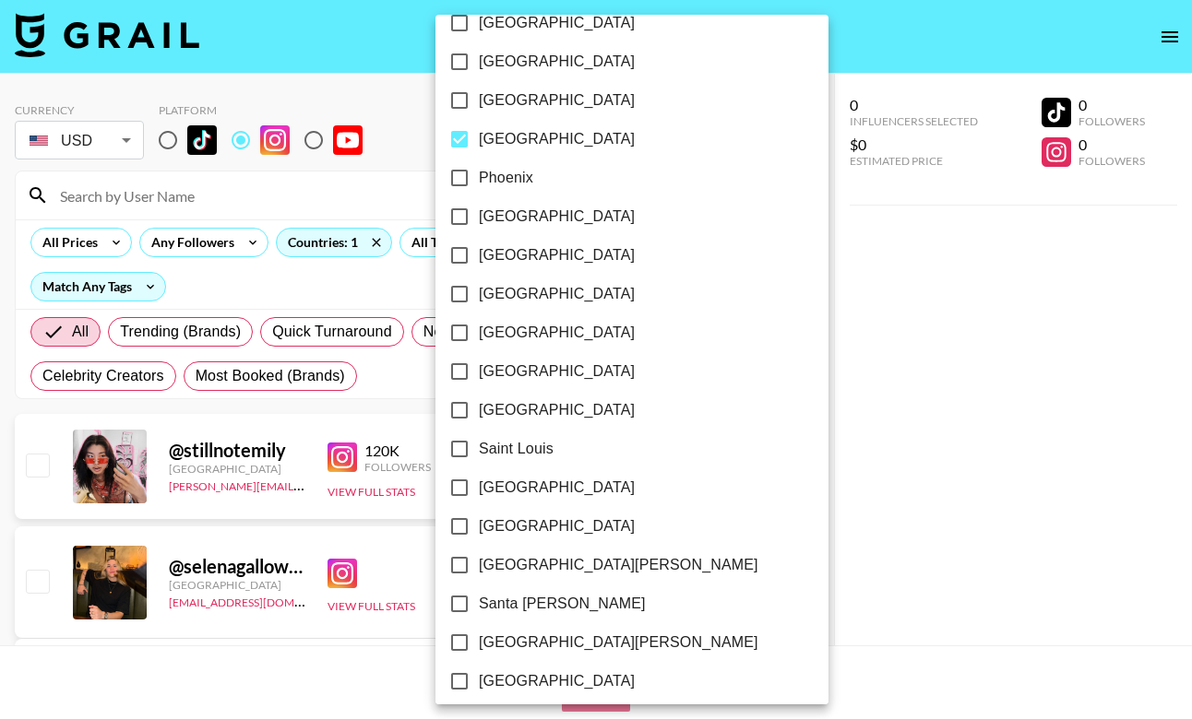
click at [734, 151] on div at bounding box center [596, 359] width 1192 height 719
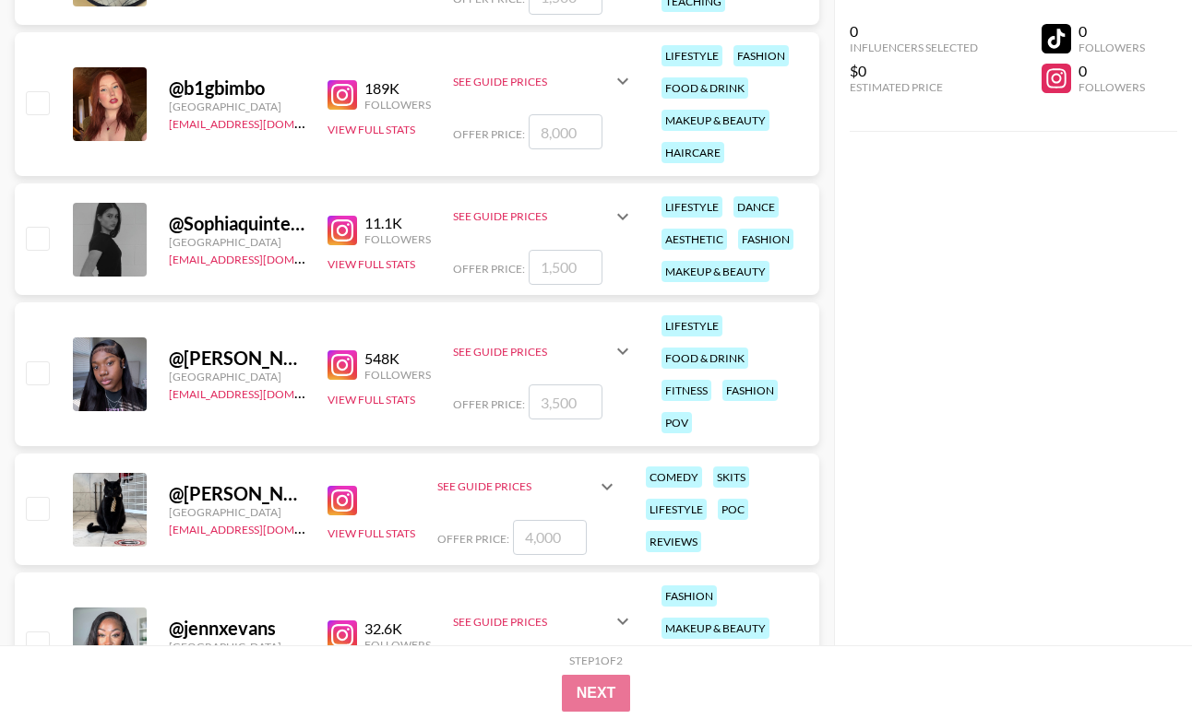
scroll to position [0, 0]
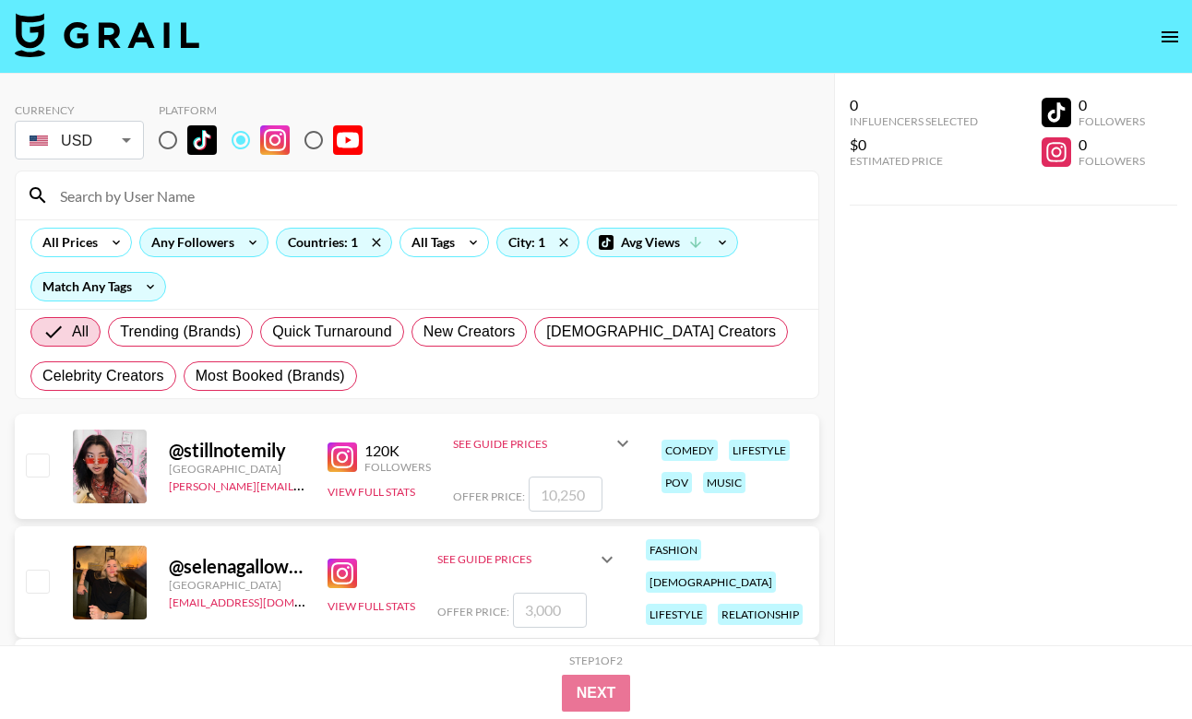
click at [217, 252] on div "Any Followers" at bounding box center [189, 243] width 98 height 28
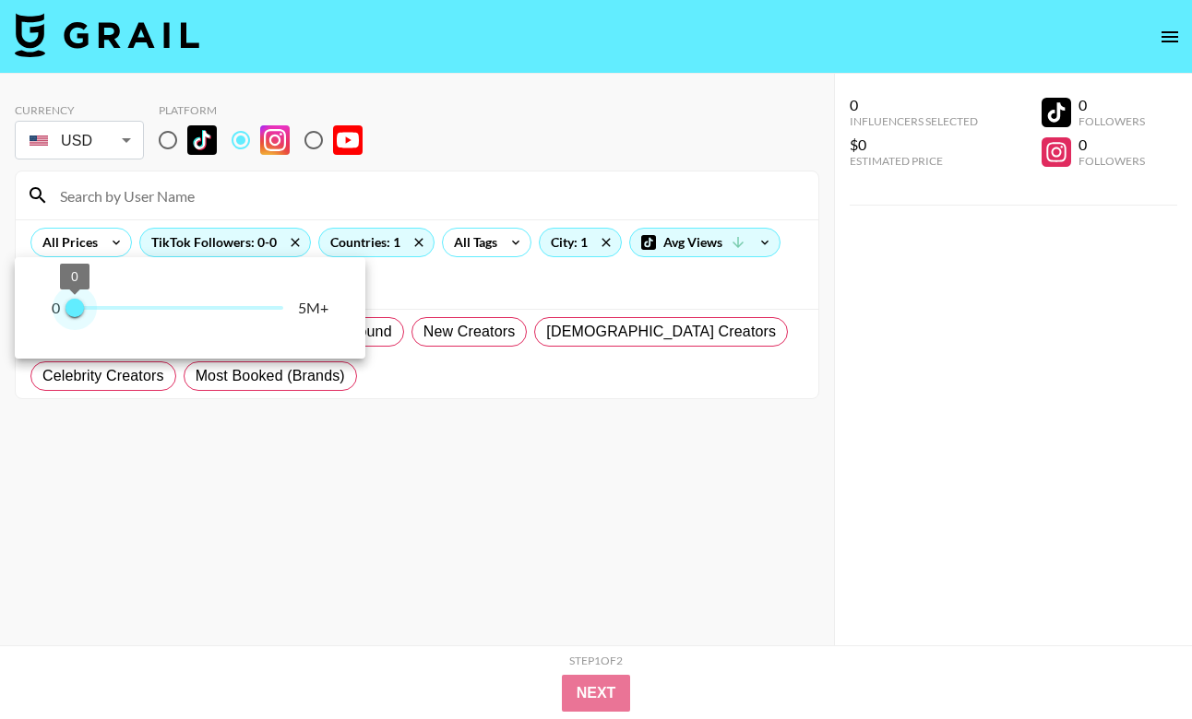
type input "100000"
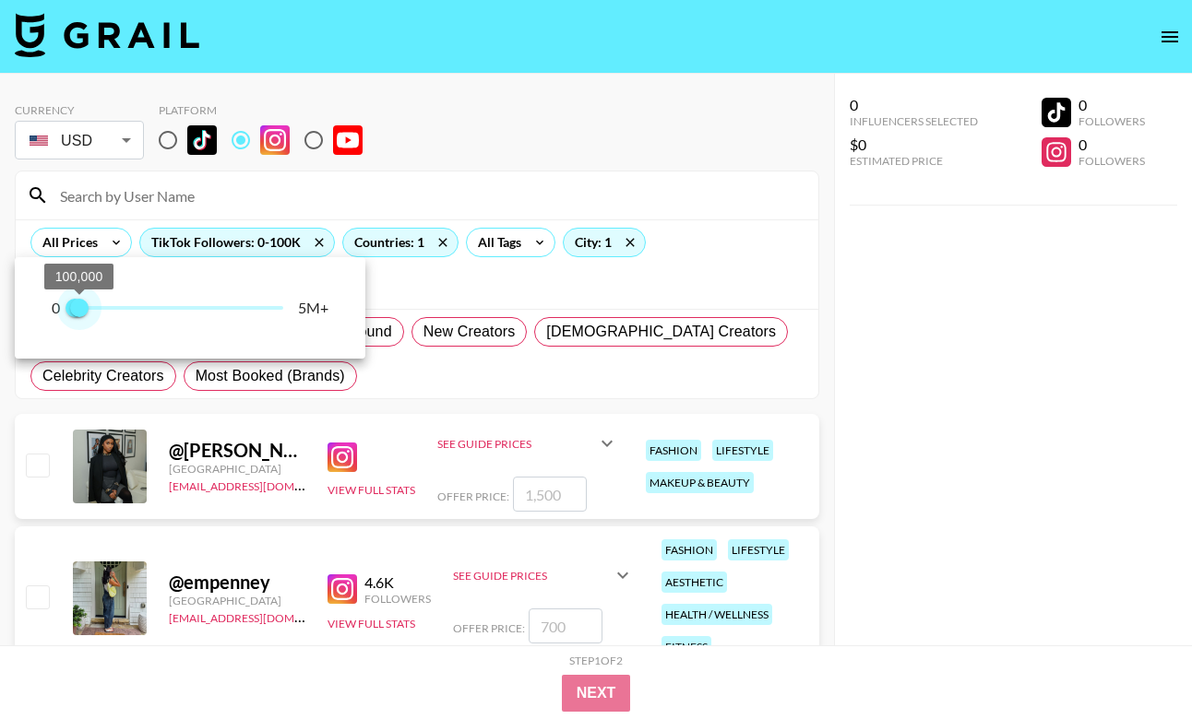
drag, startPoint x: 274, startPoint y: 298, endPoint x: 78, endPoint y: 306, distance: 195.7
click at [78, 306] on span "100,000" at bounding box center [79, 308] width 18 height 18
click at [518, 79] on div at bounding box center [596, 359] width 1192 height 719
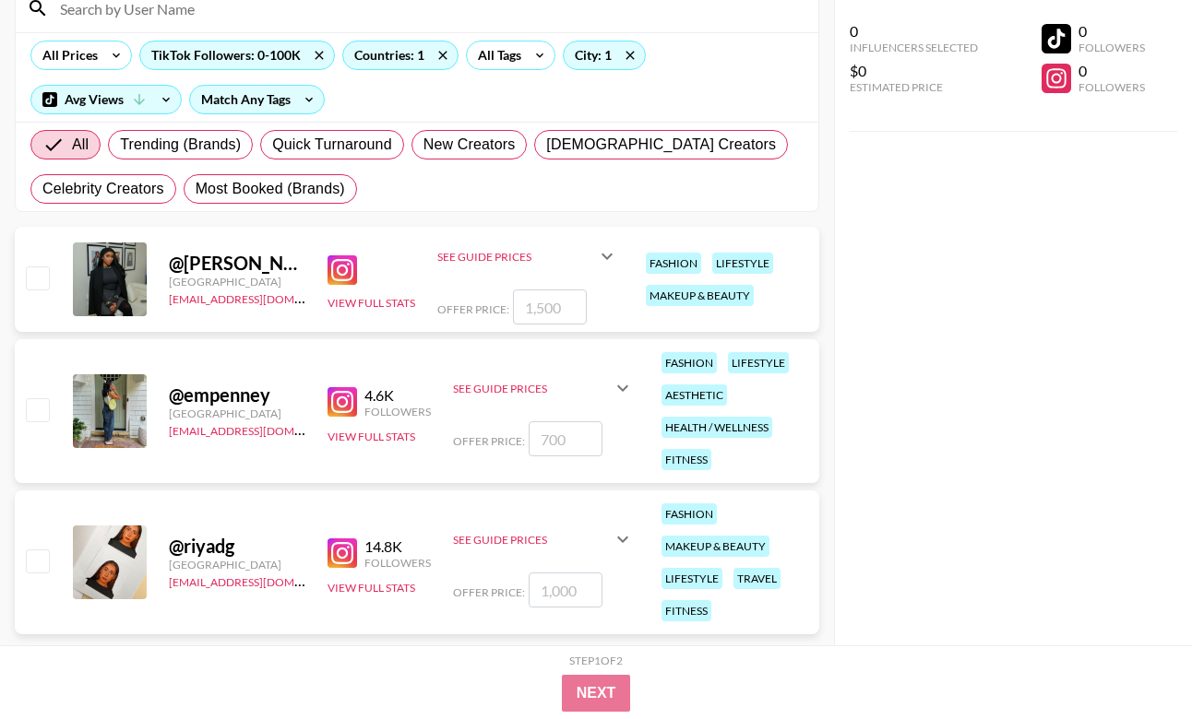
scroll to position [228, 0]
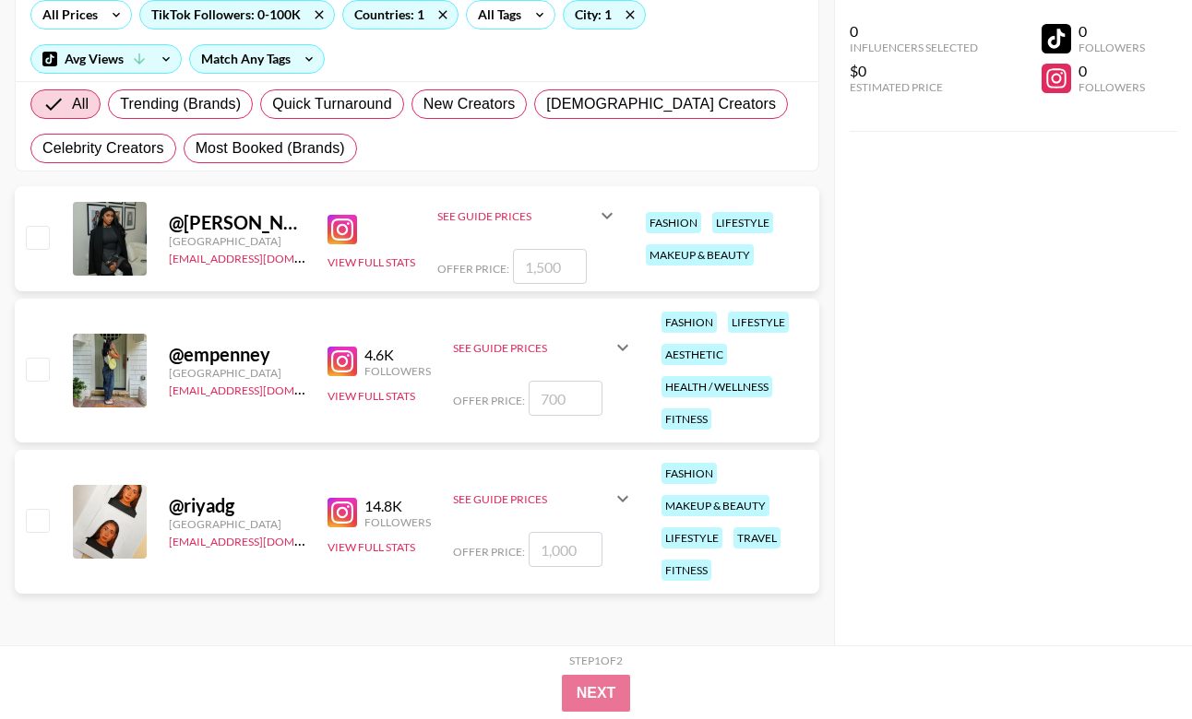
click at [337, 361] on img at bounding box center [342, 362] width 30 height 30
click at [353, 216] on img at bounding box center [342, 230] width 30 height 30
